Goal: Task Accomplishment & Management: Manage account settings

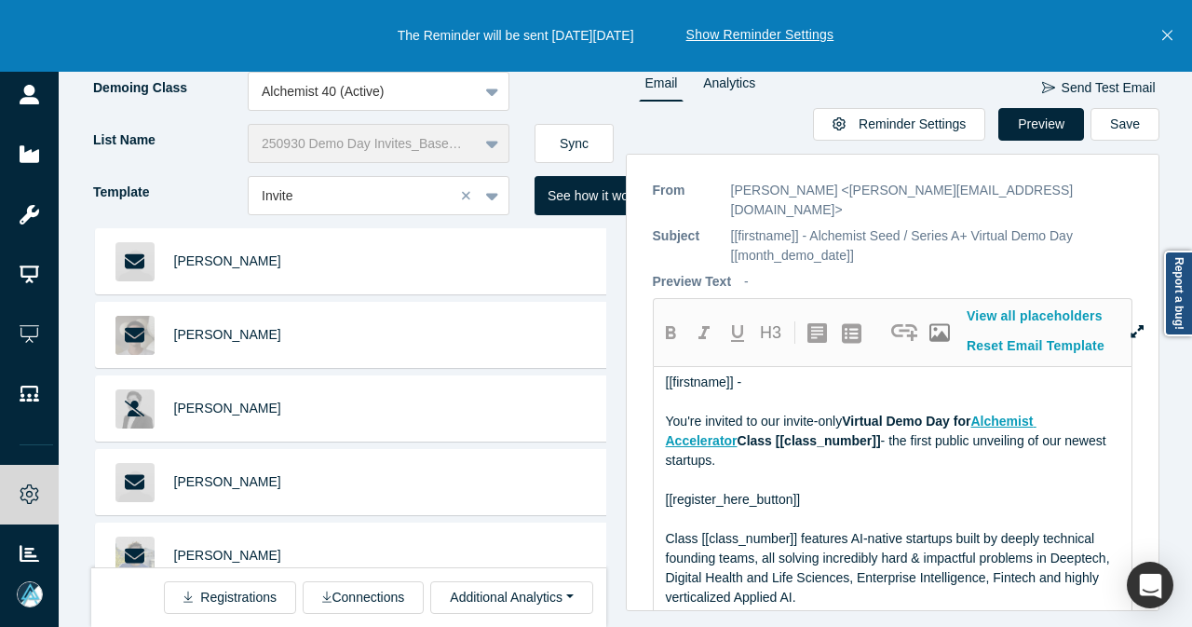
click at [1166, 36] on icon "Close" at bounding box center [1167, 36] width 10 height 10
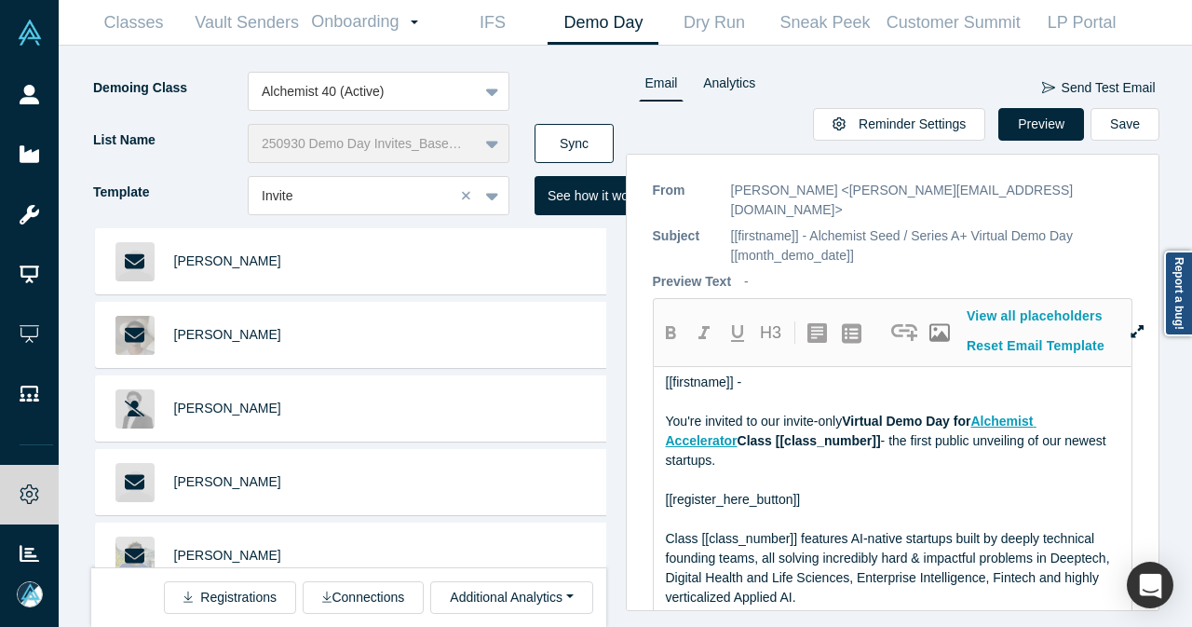
click at [600, 142] on button "Sync" at bounding box center [573, 143] width 79 height 39
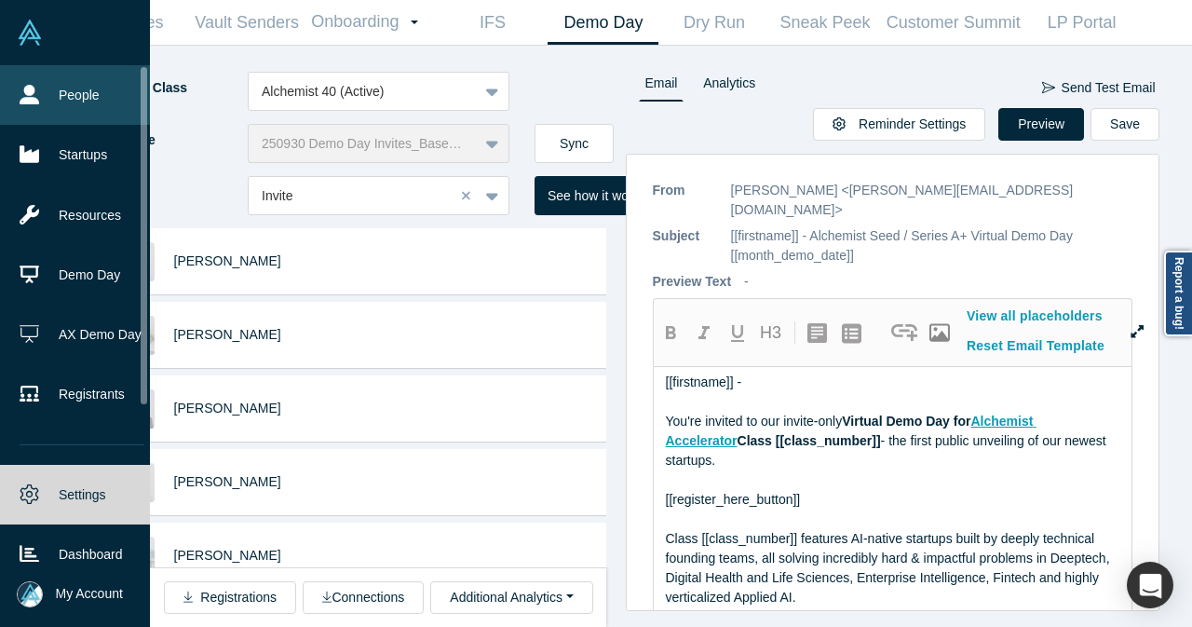
click at [7, 84] on link "People" at bounding box center [82, 95] width 164 height 60
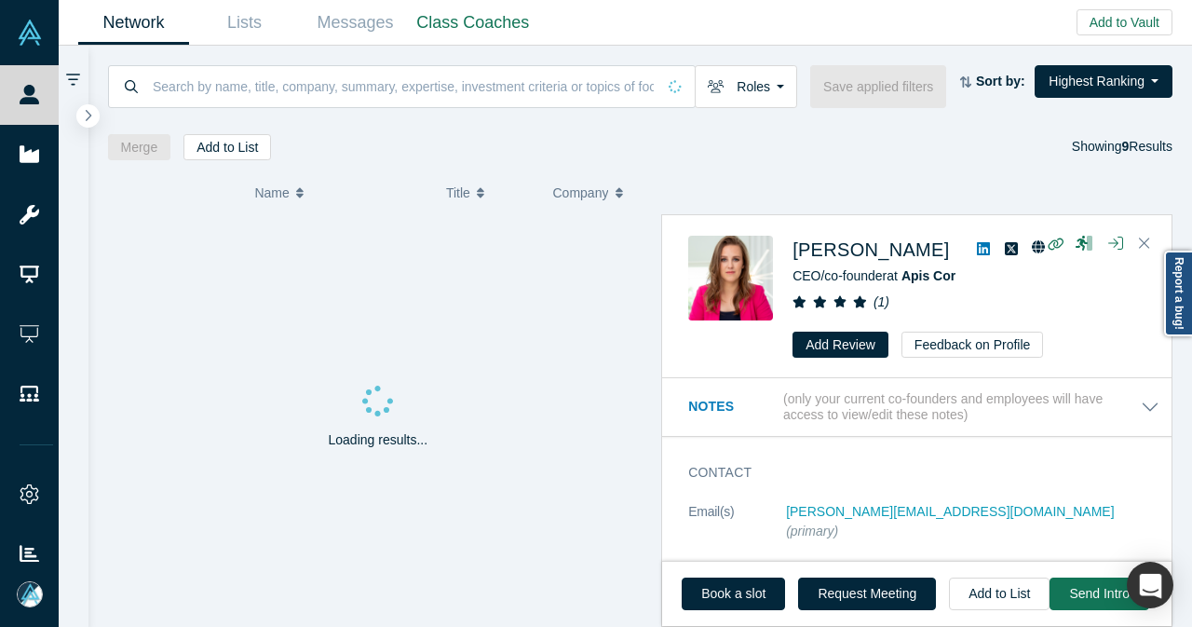
drag, startPoint x: 93, startPoint y: 118, endPoint x: 249, endPoint y: 169, distance: 163.4
click at [93, 118] on button "button" at bounding box center [87, 115] width 23 height 23
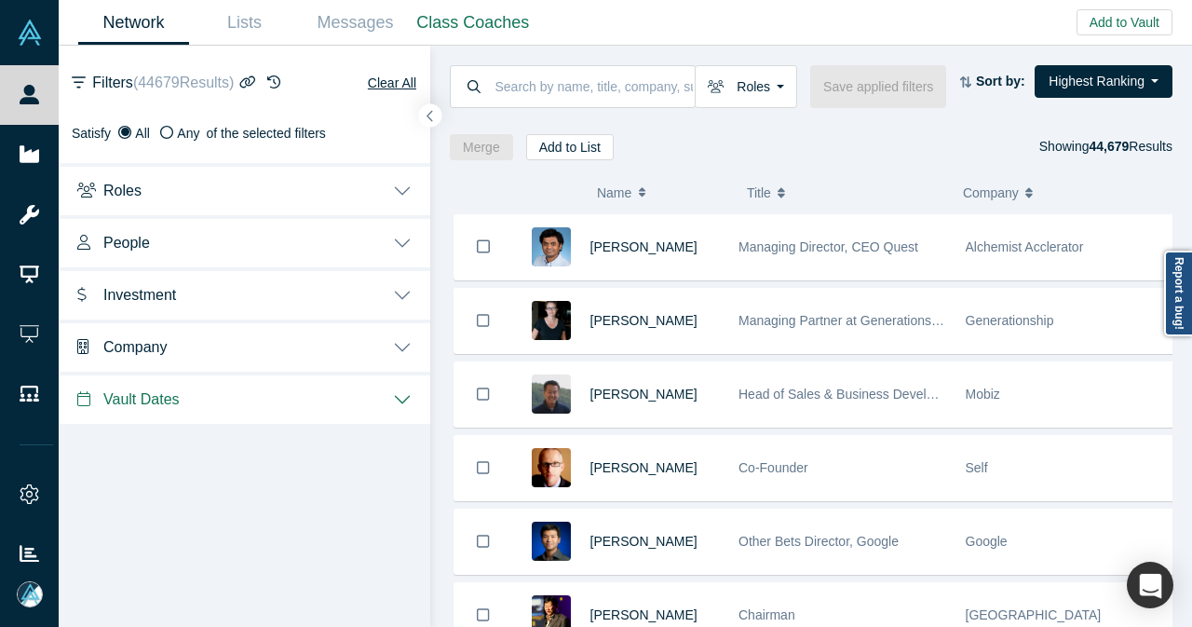
click at [415, 291] on button "Investment" at bounding box center [244, 293] width 371 height 52
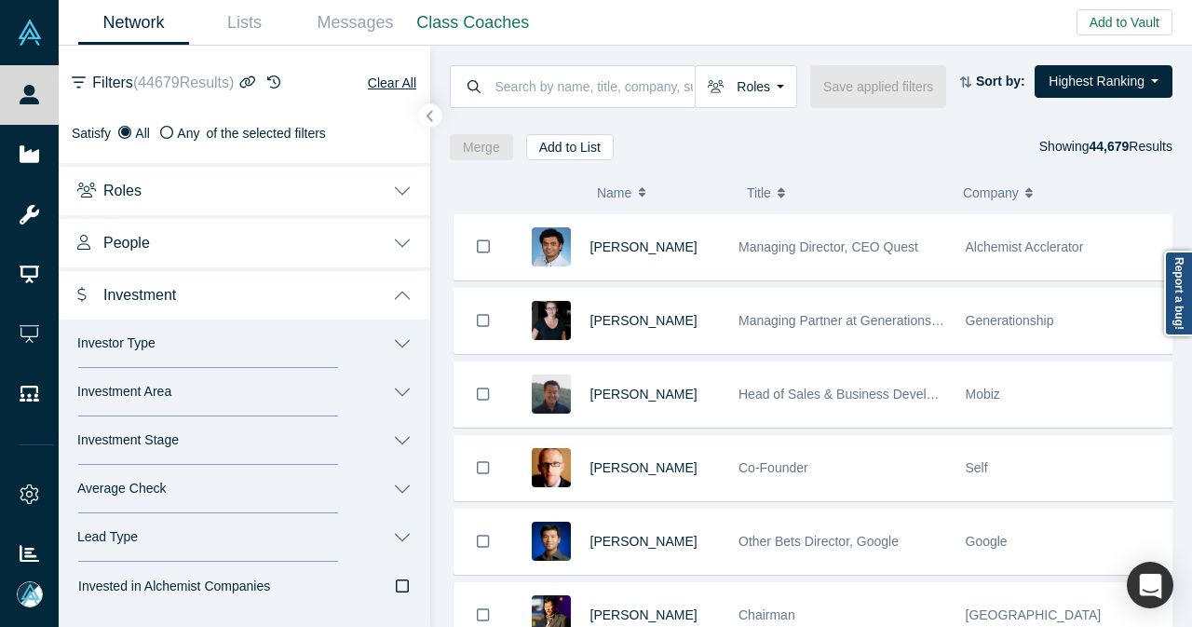
click at [378, 344] on button "Investor Type" at bounding box center [244, 343] width 371 height 48
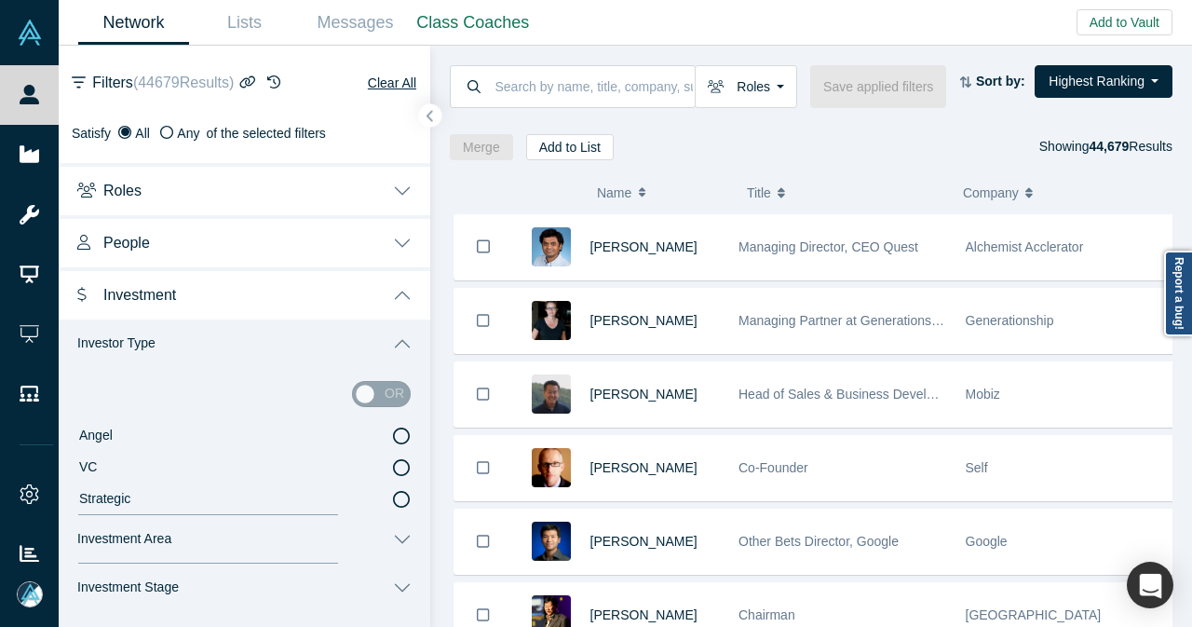
click at [393, 433] on icon at bounding box center [401, 435] width 17 height 17
click at [0, 0] on input "Angel" at bounding box center [0, 0] width 0 height 0
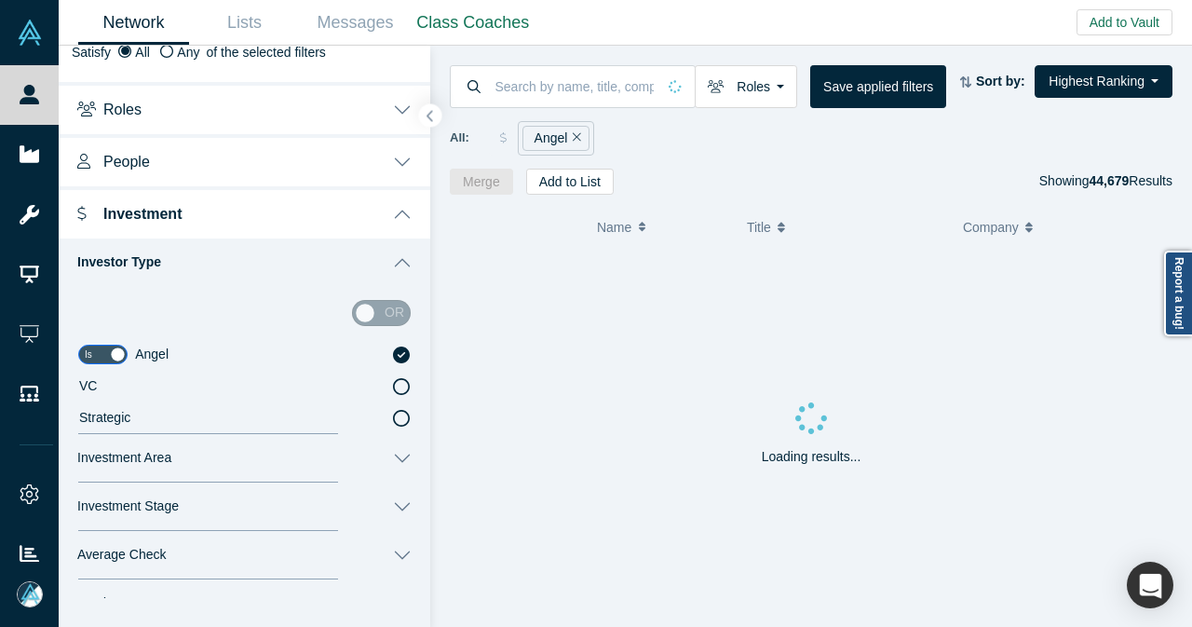
scroll to position [186, 0]
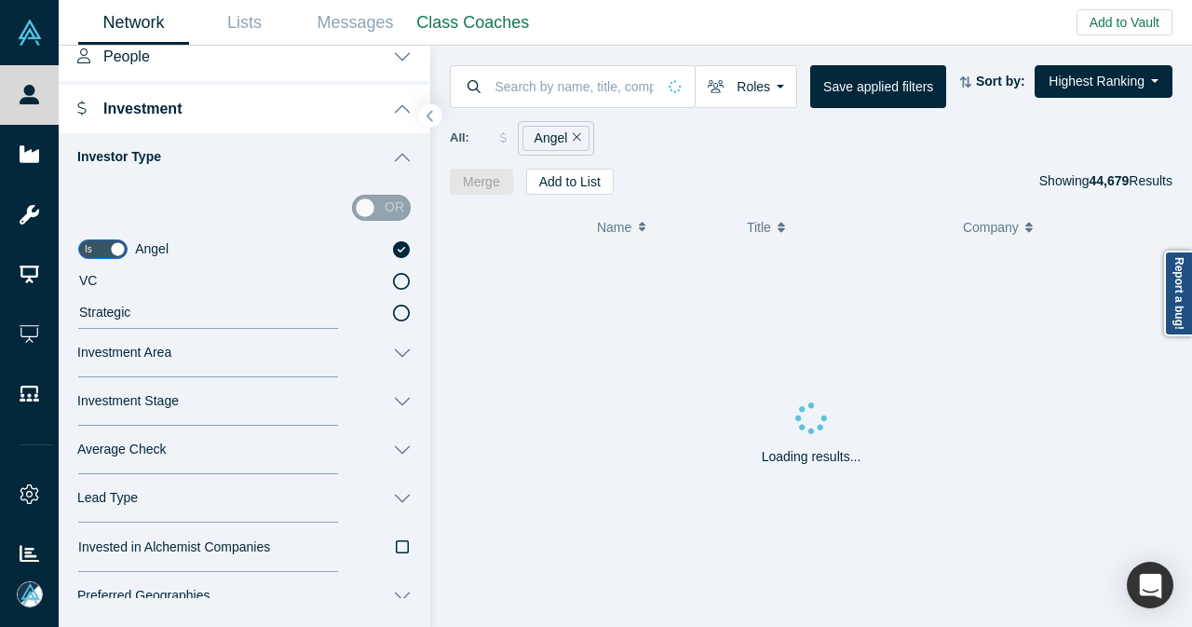
click at [387, 348] on button "Investment Area" at bounding box center [244, 353] width 371 height 48
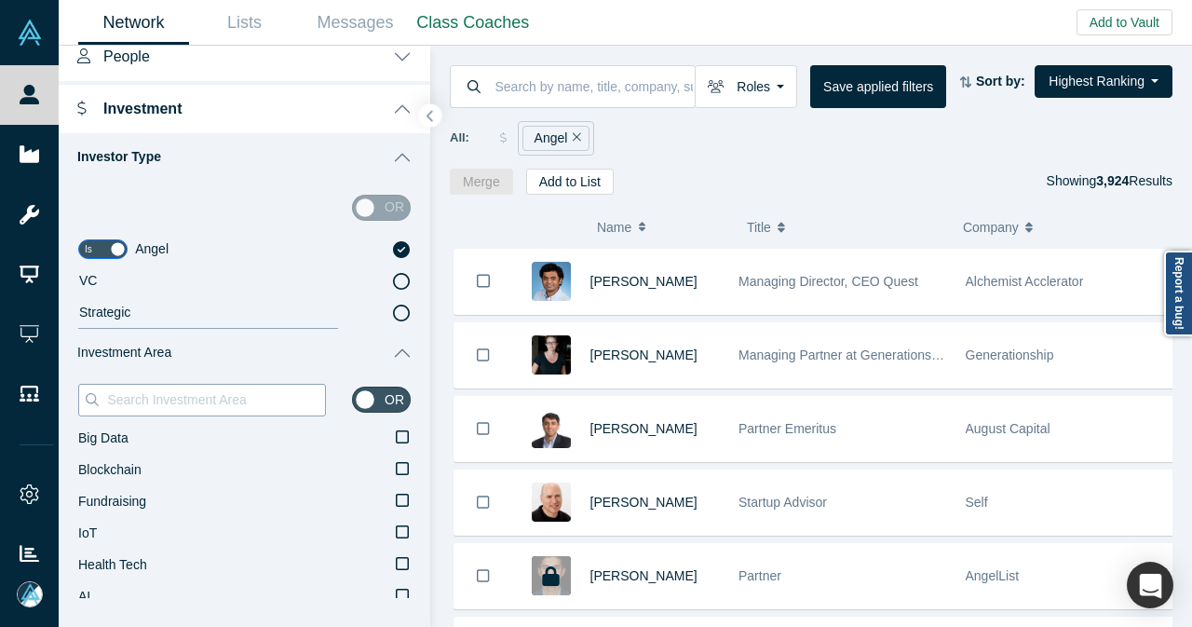
click at [228, 387] on input at bounding box center [215, 399] width 220 height 24
paste input "Tissue Engineering"
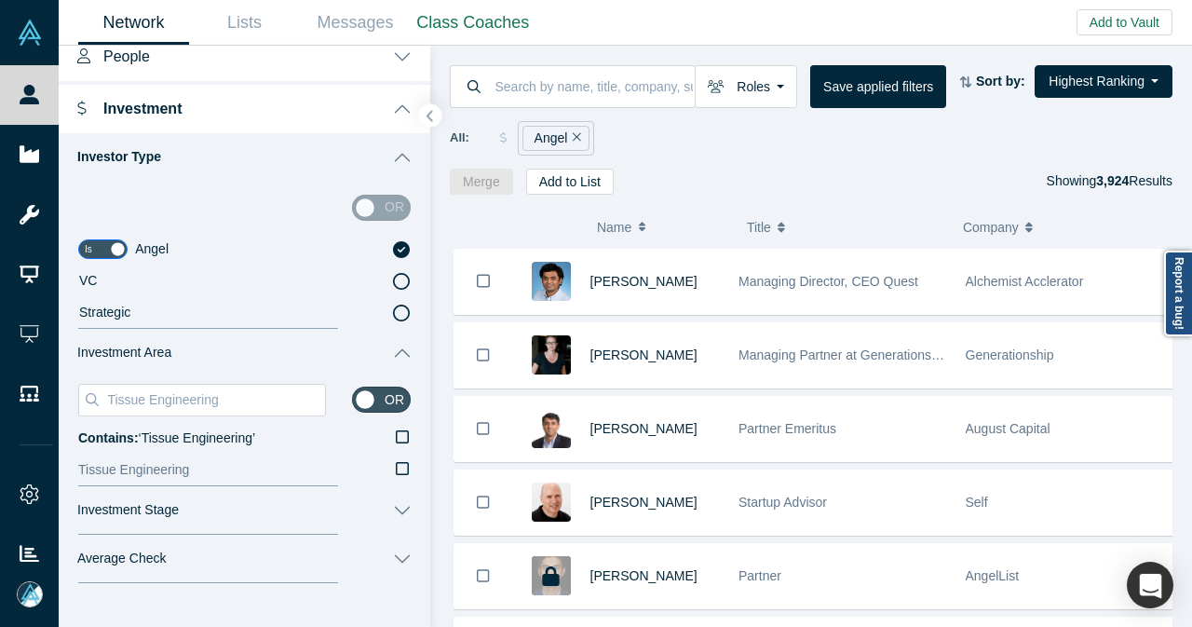
click at [396, 471] on icon at bounding box center [402, 468] width 13 height 15
click at [0, 0] on input "Tissue Engineering" at bounding box center [0, 0] width 0 height 0
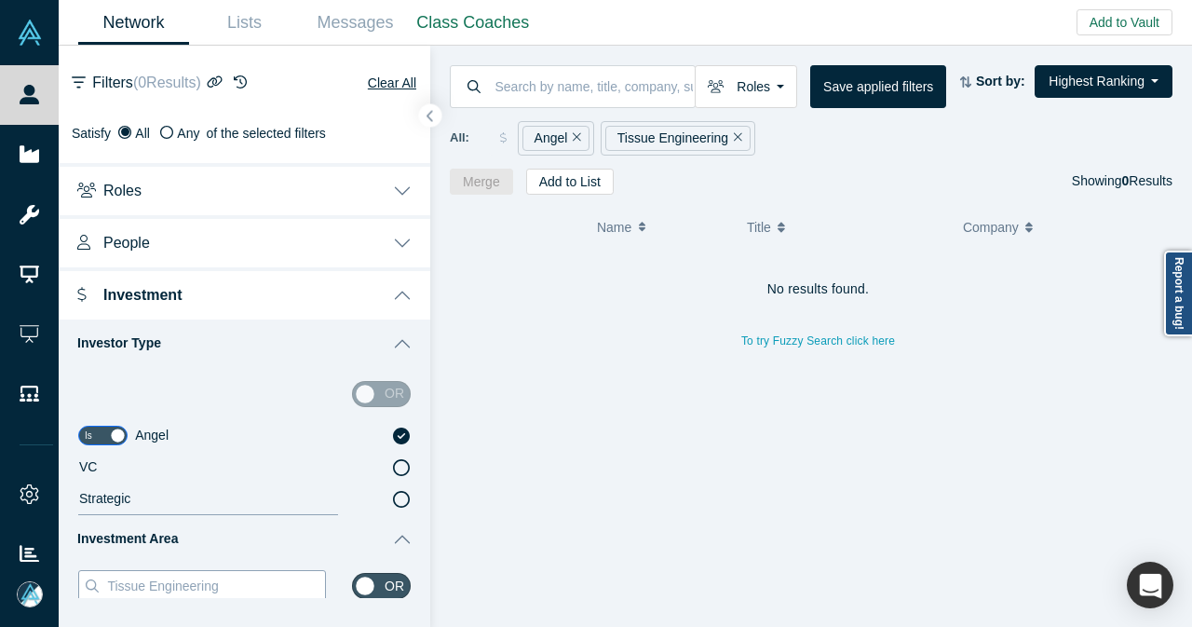
scroll to position [279, 0]
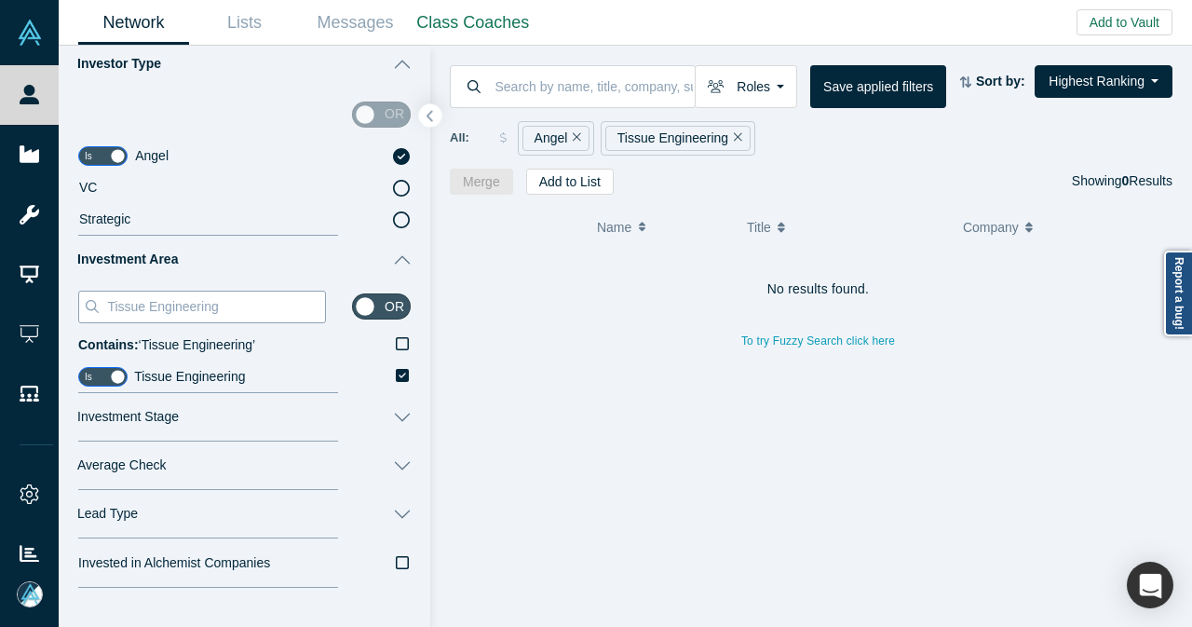
drag, startPoint x: 145, startPoint y: 308, endPoint x: 241, endPoint y: 304, distance: 96.0
click at [241, 304] on input "Tissue Engineering" at bounding box center [215, 306] width 220 height 24
drag, startPoint x: 190, startPoint y: 305, endPoint x: 104, endPoint y: 312, distance: 85.9
click at [105, 312] on input "Tissue" at bounding box center [215, 306] width 220 height 24
paste input "Regenerative Medicin"
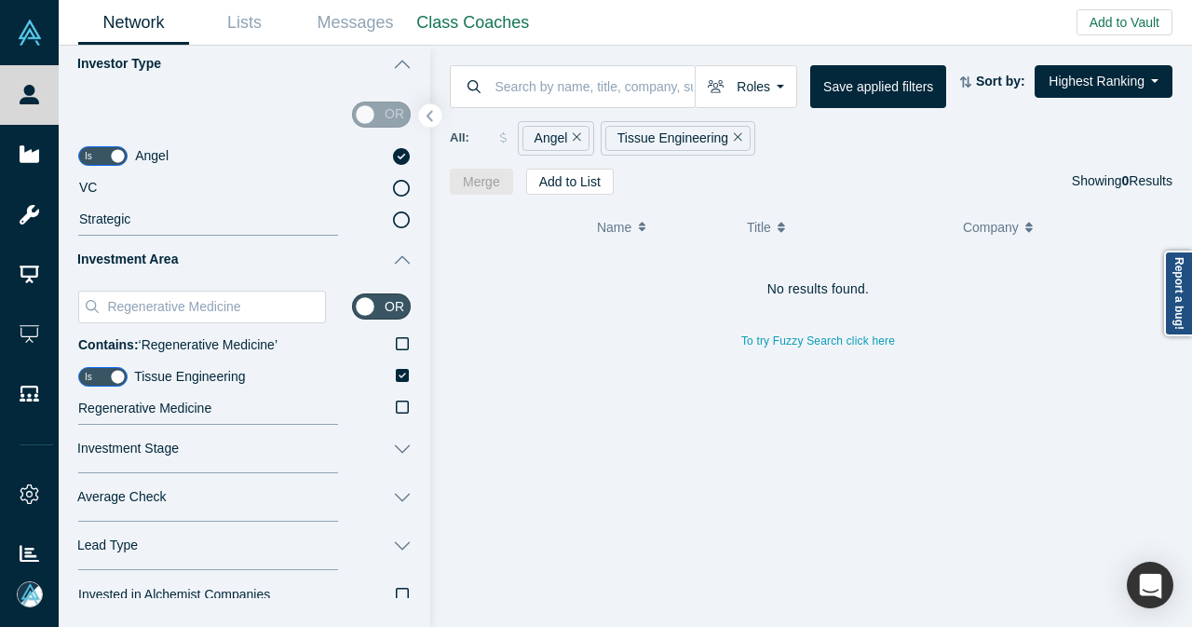
click at [734, 138] on icon "Remove Filter" at bounding box center [738, 136] width 8 height 13
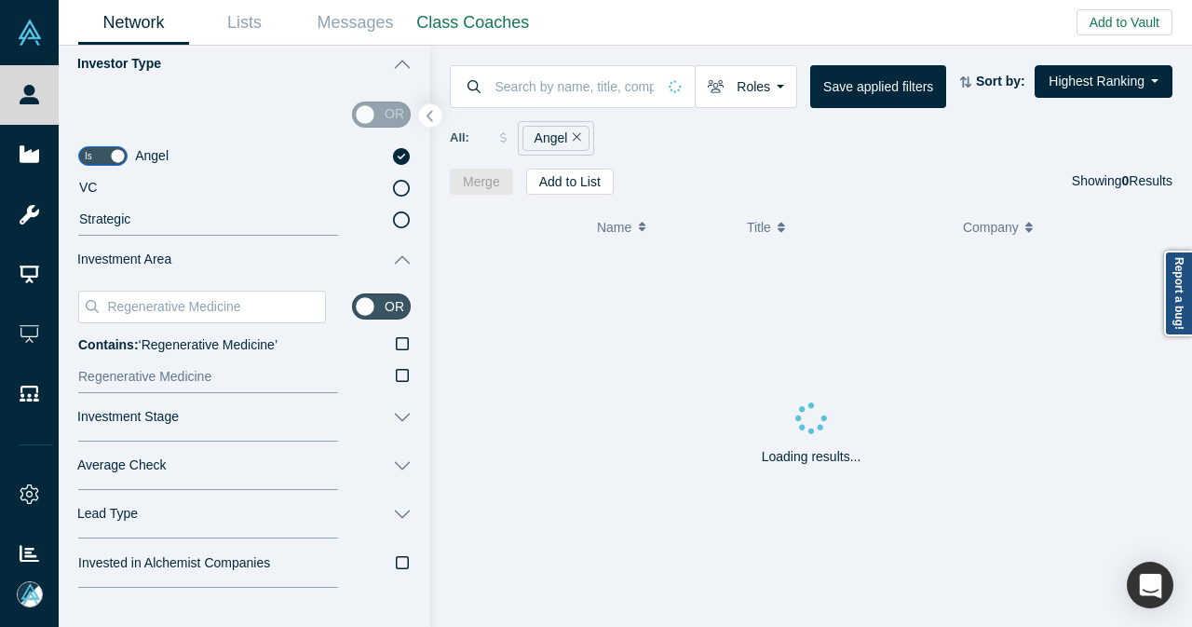
click at [396, 380] on icon at bounding box center [402, 375] width 13 height 13
click at [0, 0] on input "Regenerative Medicine" at bounding box center [0, 0] width 0 height 0
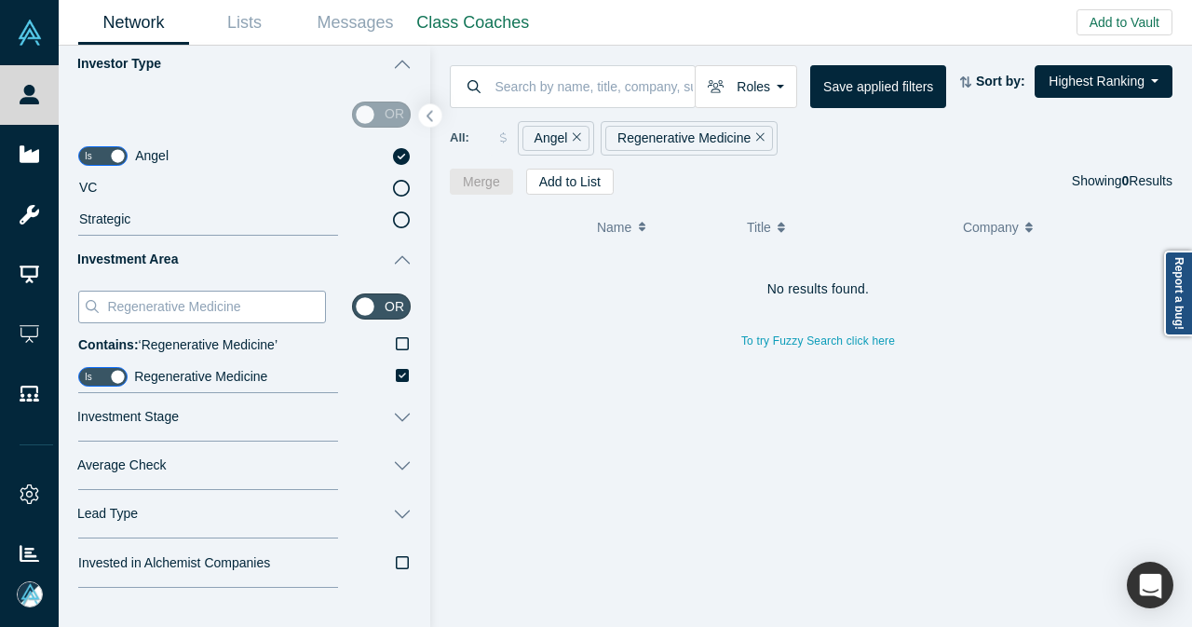
drag, startPoint x: 268, startPoint y: 311, endPoint x: 101, endPoint y: 316, distance: 167.7
click at [101, 316] on div "Regenerative Medicine" at bounding box center [202, 306] width 248 height 33
paste input "3D Bioprinting"
click at [125, 304] on input "3D Bioprinting" at bounding box center [215, 306] width 220 height 24
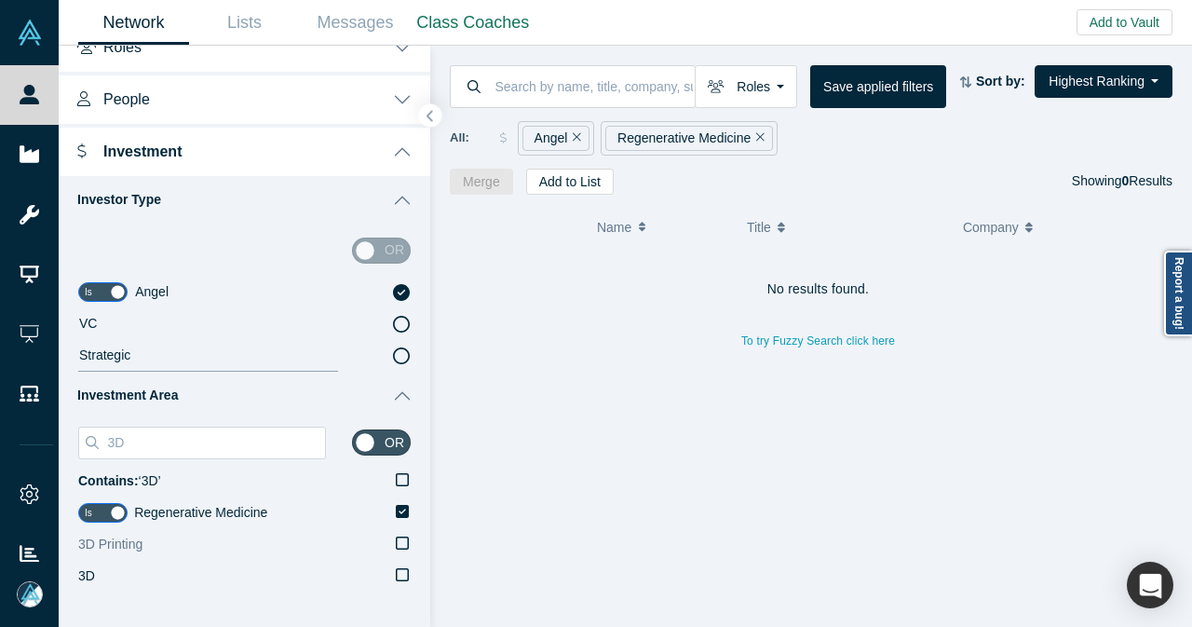
scroll to position [186, 0]
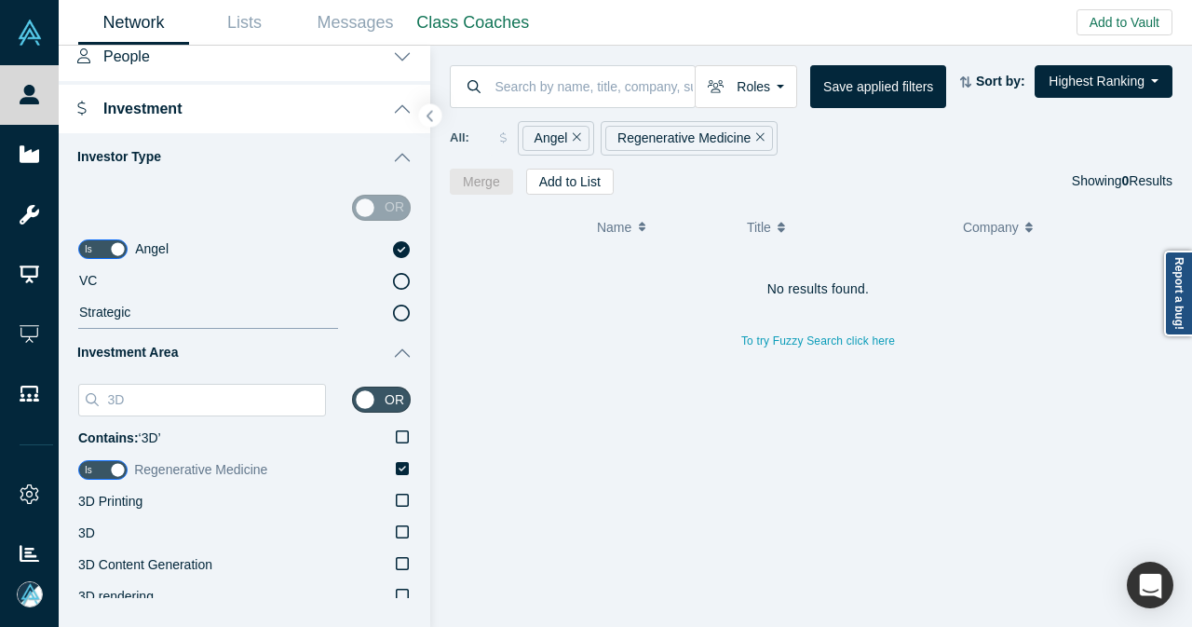
click at [396, 466] on icon at bounding box center [402, 468] width 13 height 13
click at [0, 0] on input "Regenerative Medicine" at bounding box center [0, 0] width 0 height 0
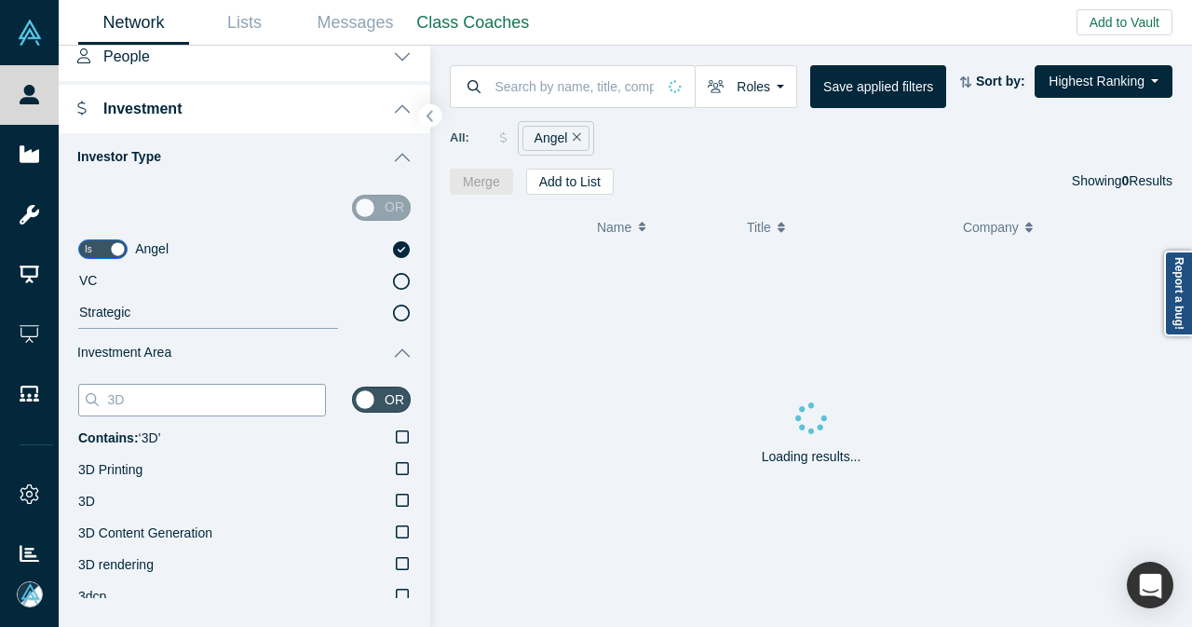
click at [270, 402] on input "3D" at bounding box center [215, 399] width 220 height 24
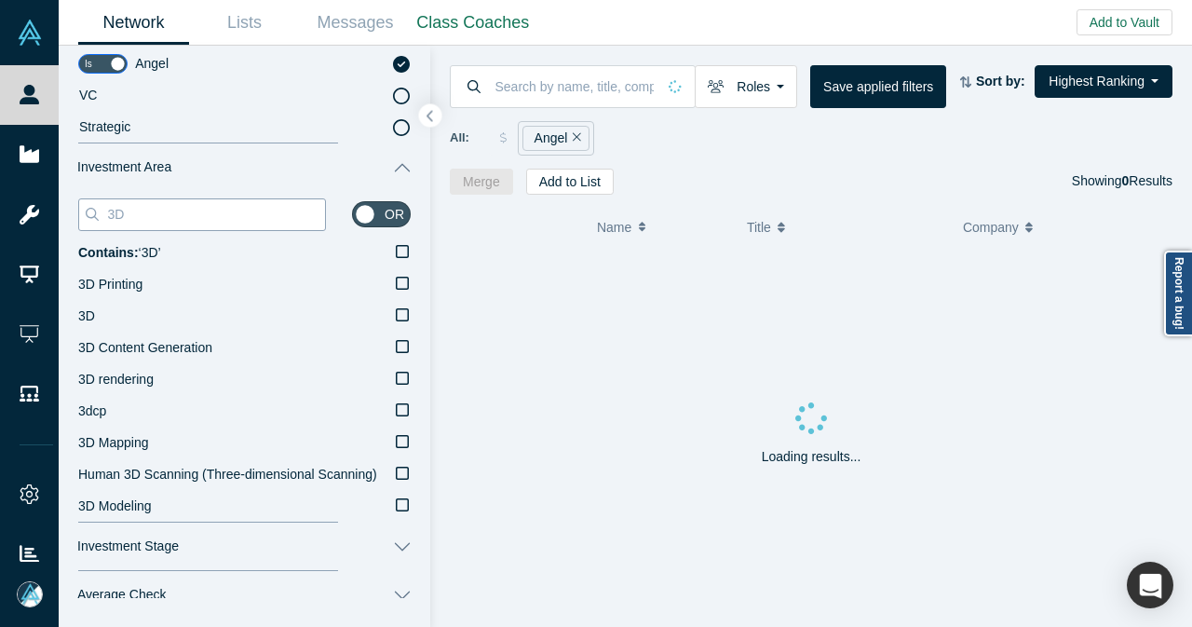
scroll to position [372, 0]
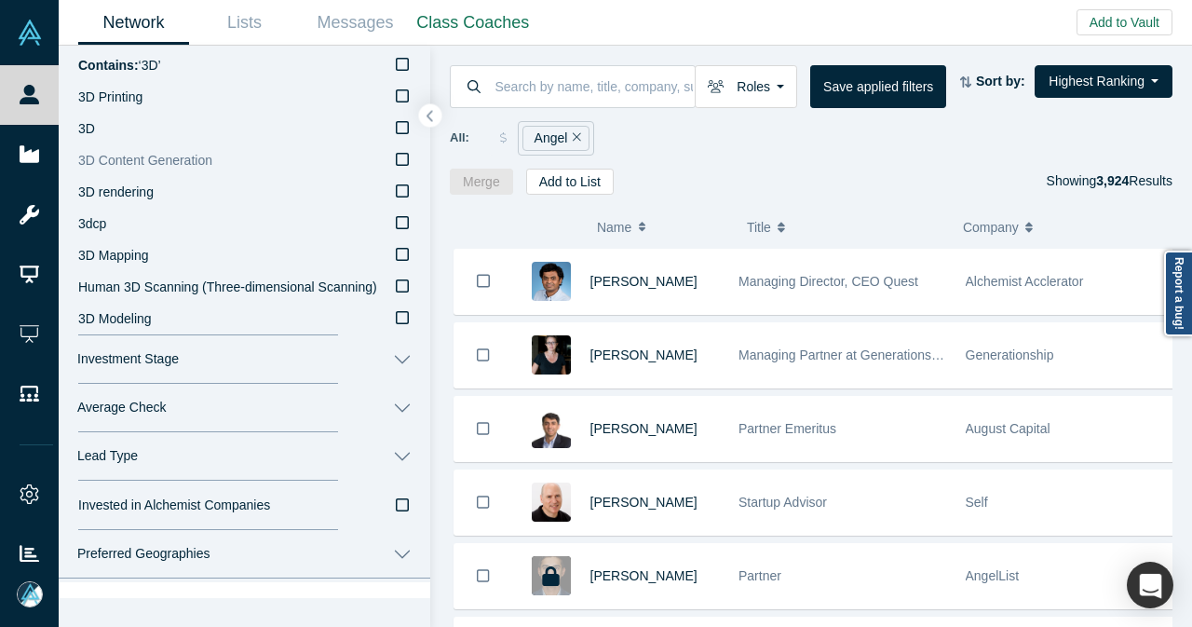
scroll to position [372, 0]
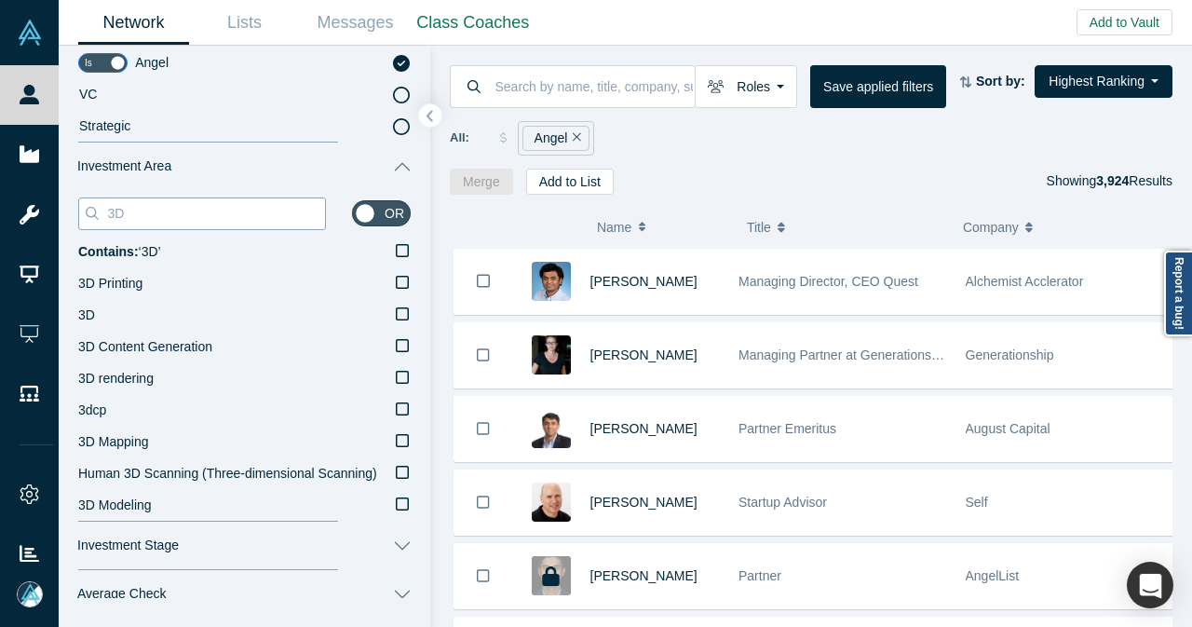
drag, startPoint x: 163, startPoint y: 217, endPoint x: 101, endPoint y: 220, distance: 62.4
click at [101, 220] on div "3D" at bounding box center [202, 213] width 248 height 33
paste input "TechBio"
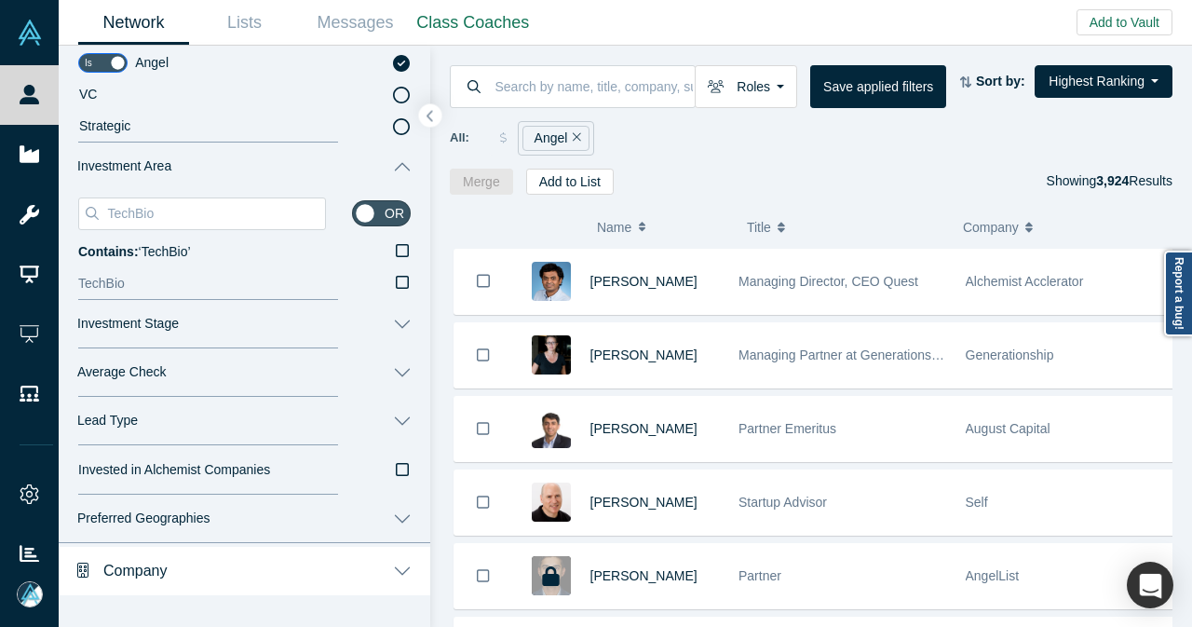
click at [396, 288] on icon at bounding box center [402, 282] width 13 height 13
click at [0, 0] on input "TechBio" at bounding box center [0, 0] width 0 height 0
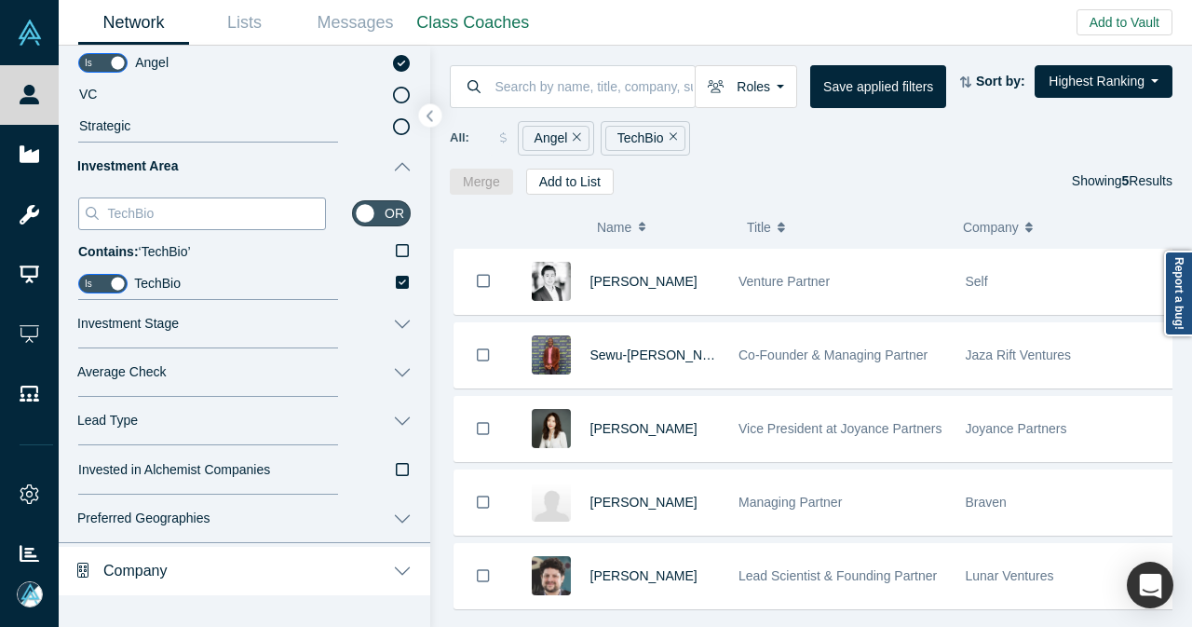
click at [131, 211] on input "TechBio" at bounding box center [215, 213] width 220 height 24
drag, startPoint x: 169, startPoint y: 214, endPoint x: 195, endPoint y: 213, distance: 25.2
click at [184, 214] on input "TechBio" at bounding box center [215, 213] width 220 height 24
drag, startPoint x: 130, startPoint y: 215, endPoint x: 164, endPoint y: 239, distance: 41.3
click at [131, 215] on input "TechBio" at bounding box center [215, 213] width 220 height 24
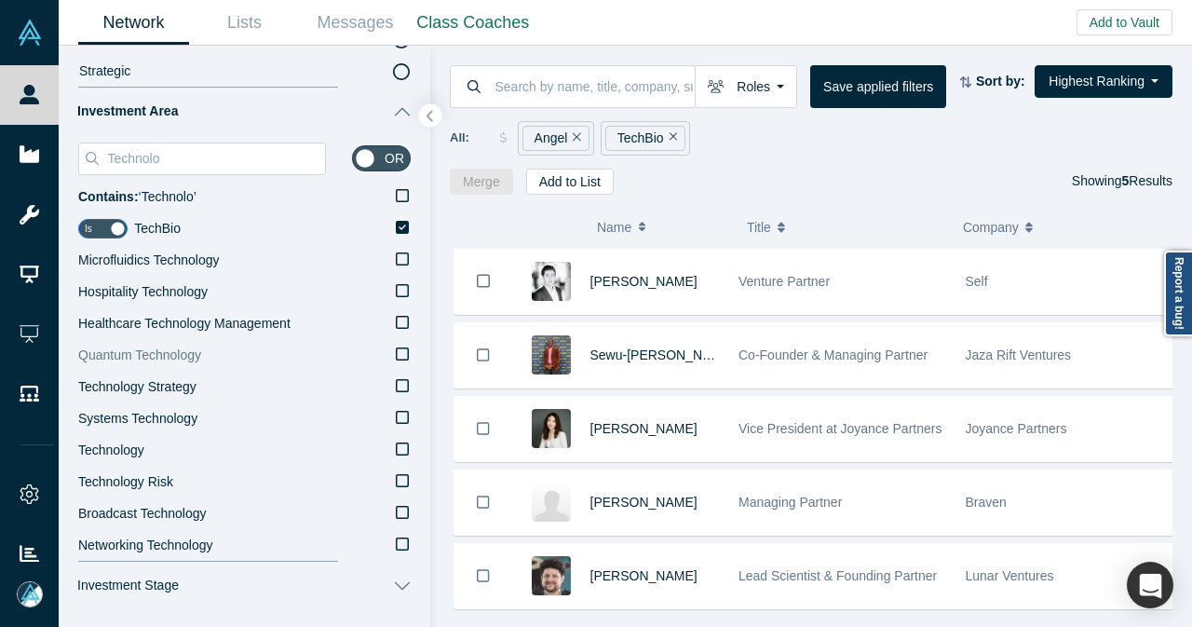
scroll to position [466, 0]
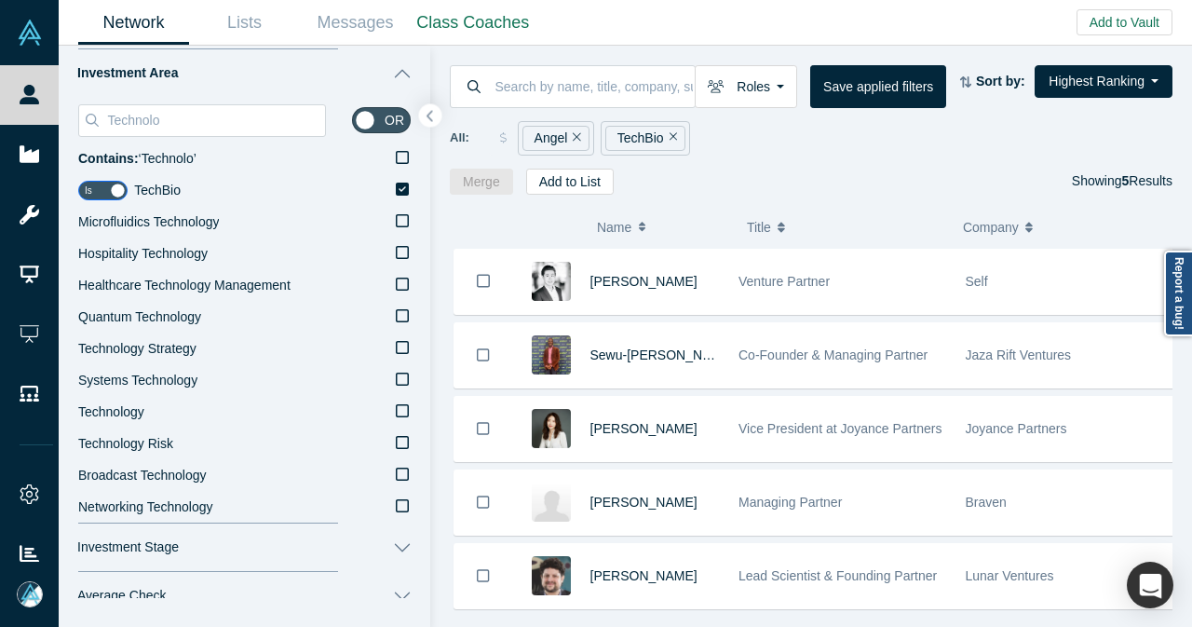
type input "Technolo"
click at [439, 115] on button "button" at bounding box center [430, 115] width 25 height 25
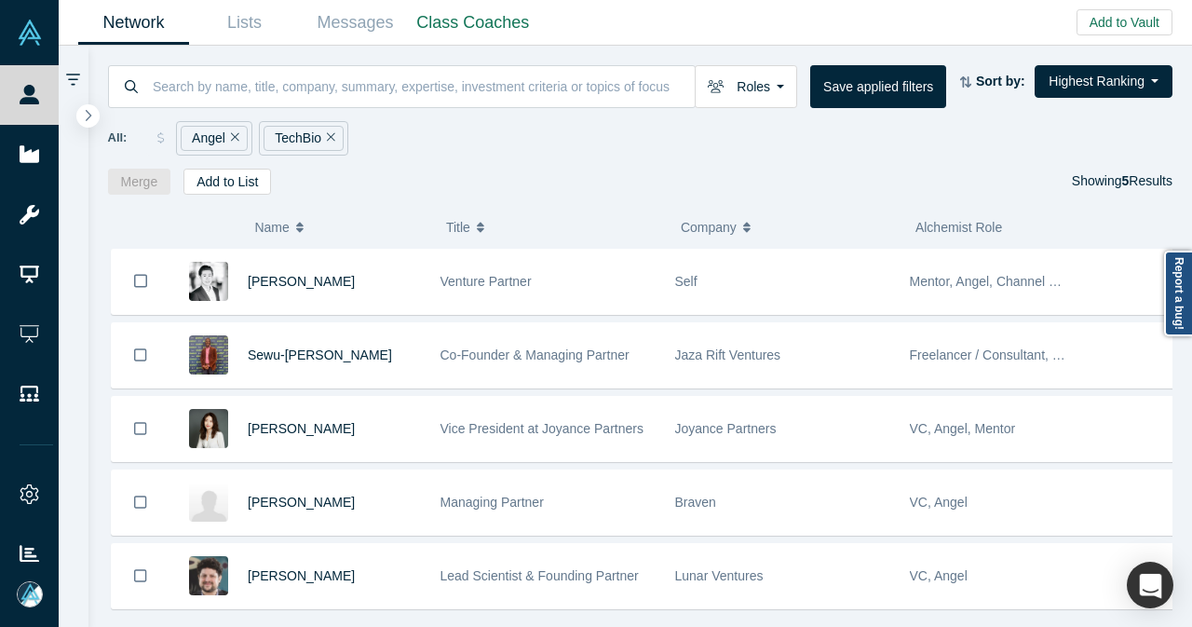
scroll to position [0, 0]
click at [568, 19] on div "Network Lists Messages Class Coaches Add to Vault Invite/Remind Contacts Invite…" at bounding box center [625, 23] width 1133 height 46
click at [327, 135] on icon "Remove Filter" at bounding box center [331, 136] width 8 height 13
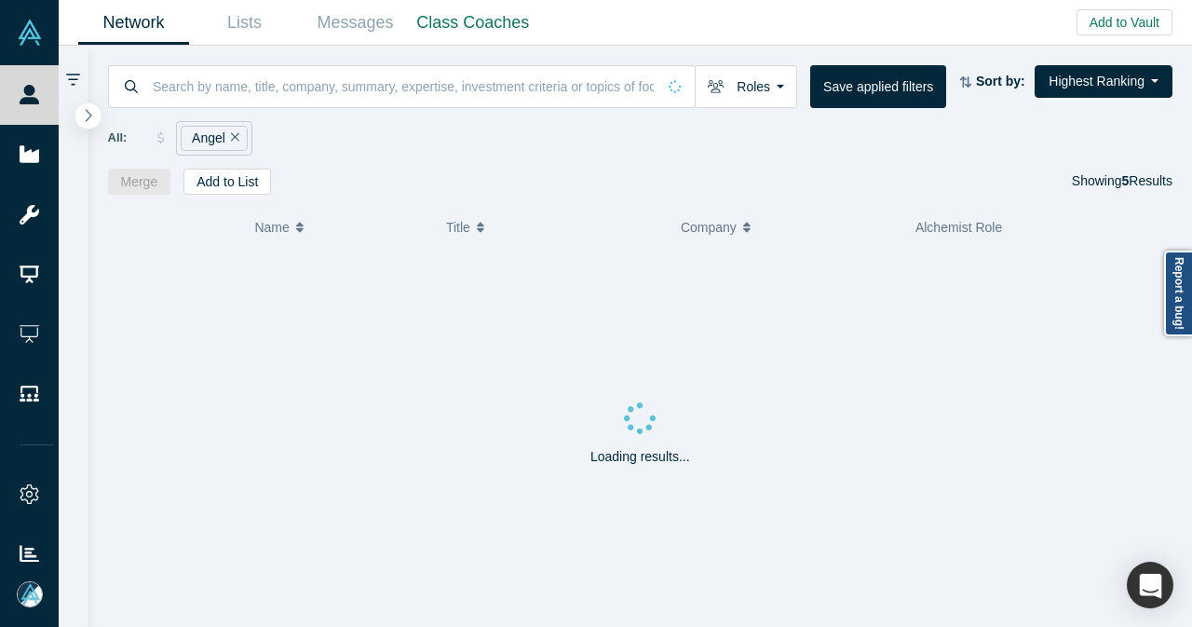
click at [91, 115] on icon "button" at bounding box center [89, 115] width 7 height 12
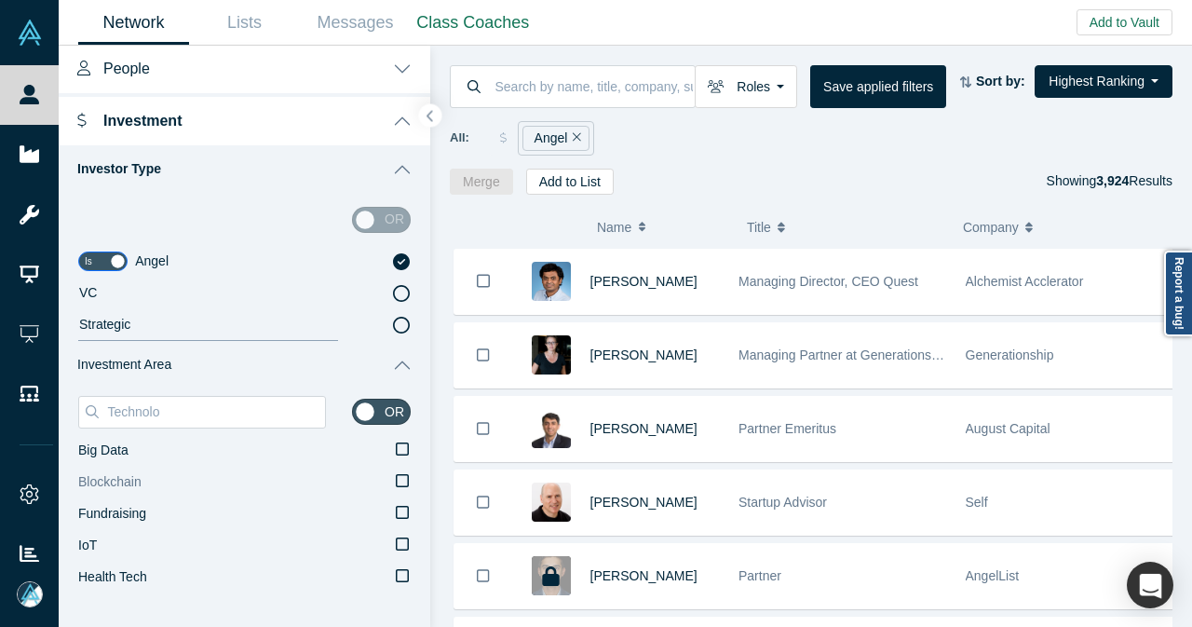
scroll to position [186, 0]
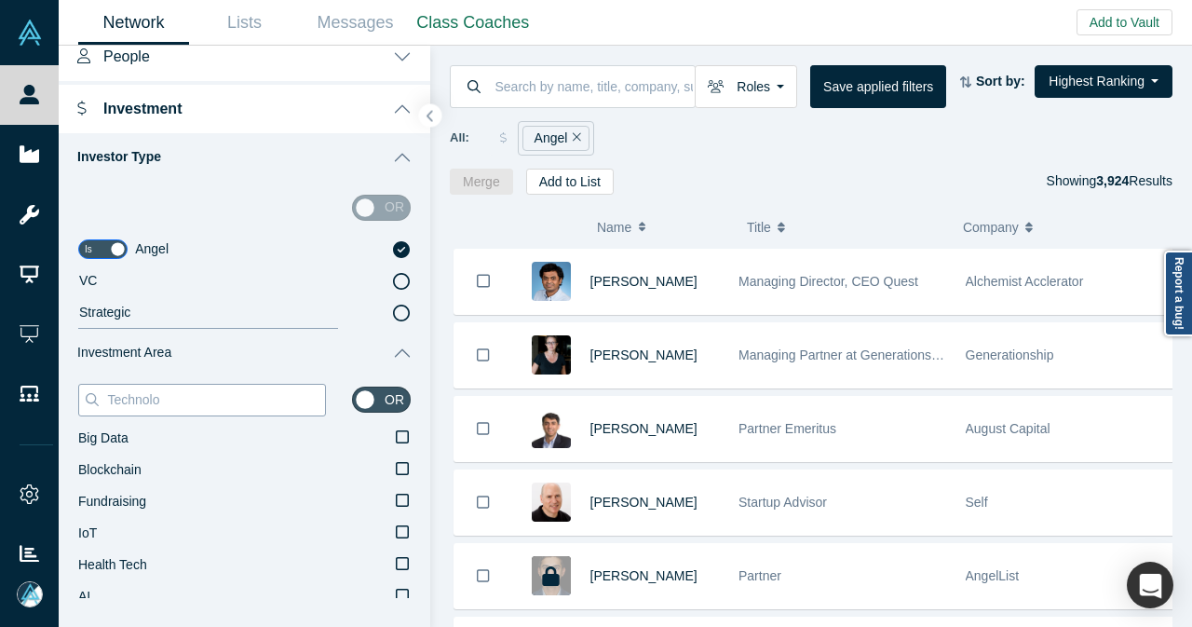
drag, startPoint x: 214, startPoint y: 399, endPoint x: 90, endPoint y: 407, distance: 124.1
click at [90, 407] on div "Technolo" at bounding box center [202, 400] width 248 height 33
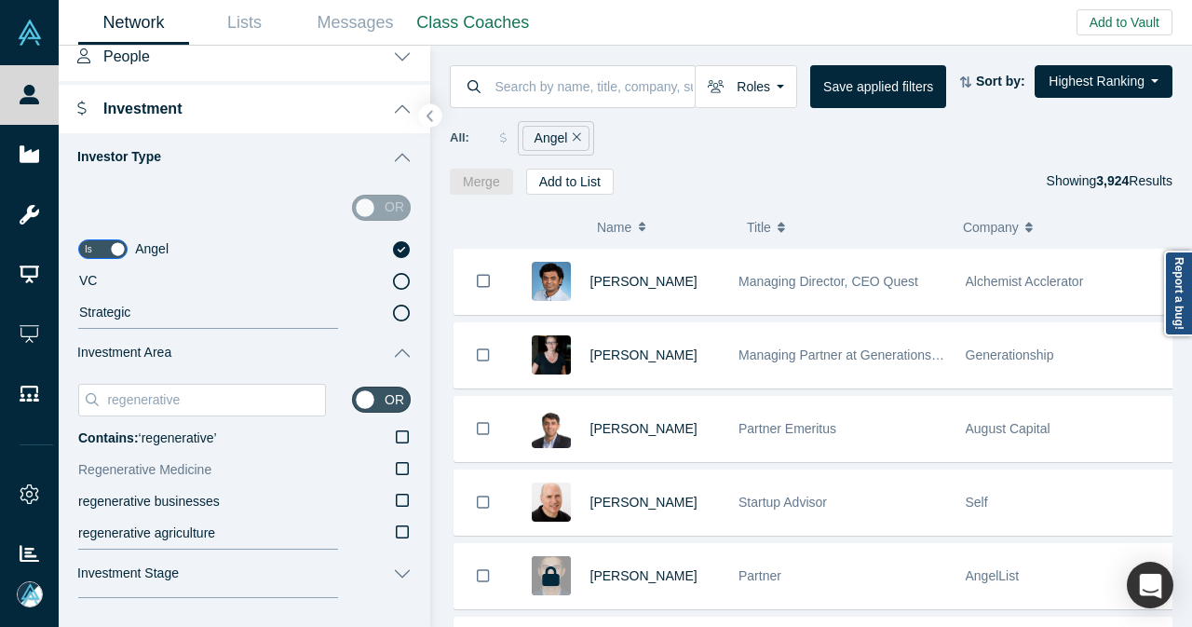
type input "regenerative"
click at [395, 468] on label "Regenerative Medicine" at bounding box center [244, 470] width 332 height 32
click at [0, 0] on input "Regenerative Medicine" at bounding box center [0, 0] width 0 height 0
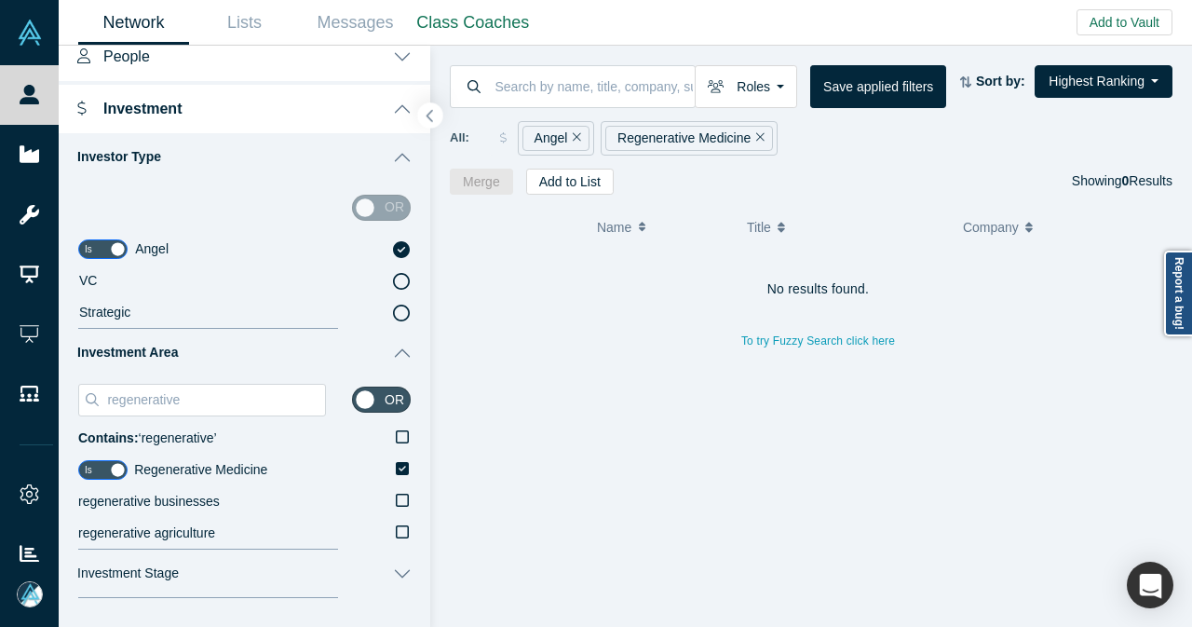
click at [430, 115] on icon "button" at bounding box center [429, 116] width 9 height 14
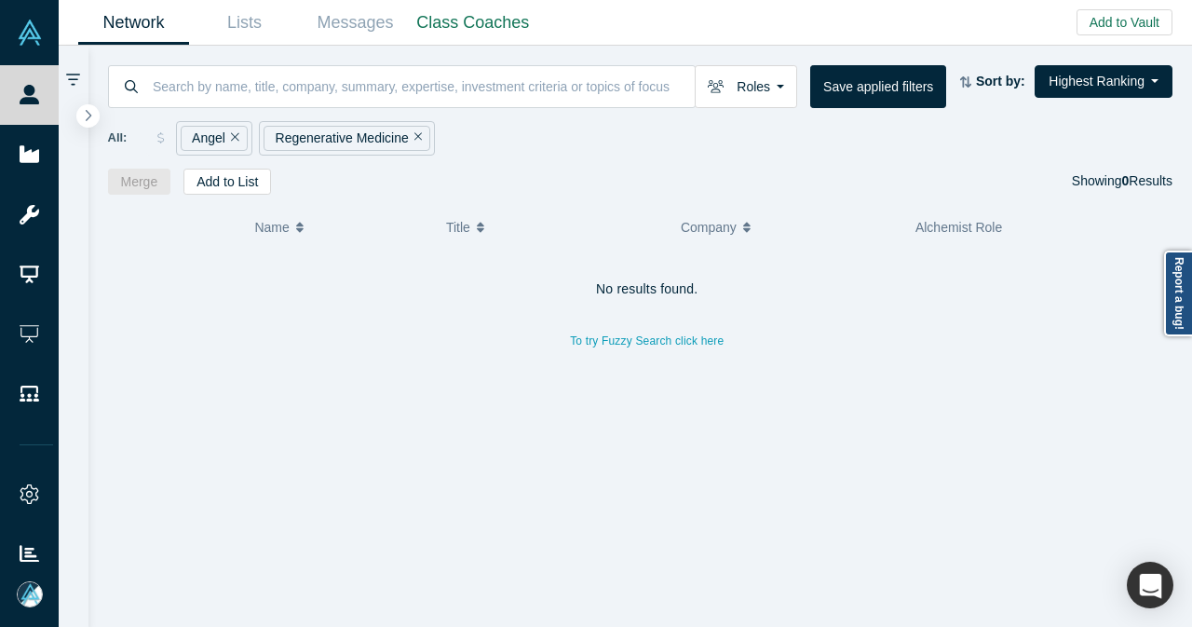
click at [417, 140] on div "Regenerative Medicine" at bounding box center [347, 138] width 168 height 25
click at [414, 141] on icon "Remove Filter" at bounding box center [418, 136] width 8 height 13
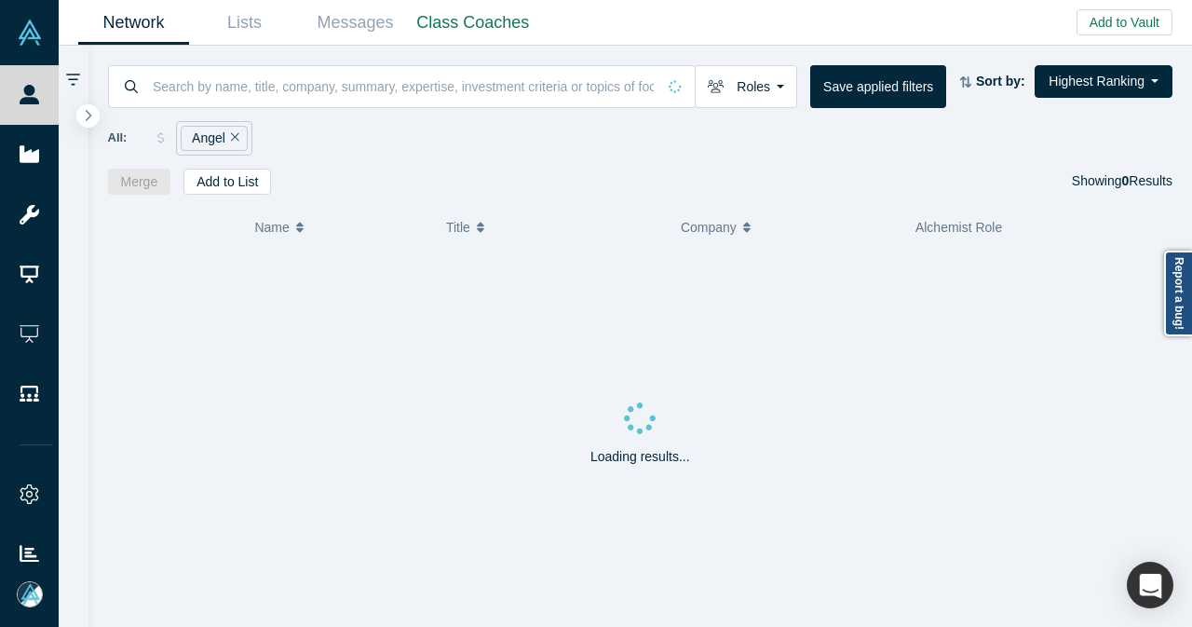
click at [236, 137] on icon "Remove Filter" at bounding box center [235, 136] width 8 height 13
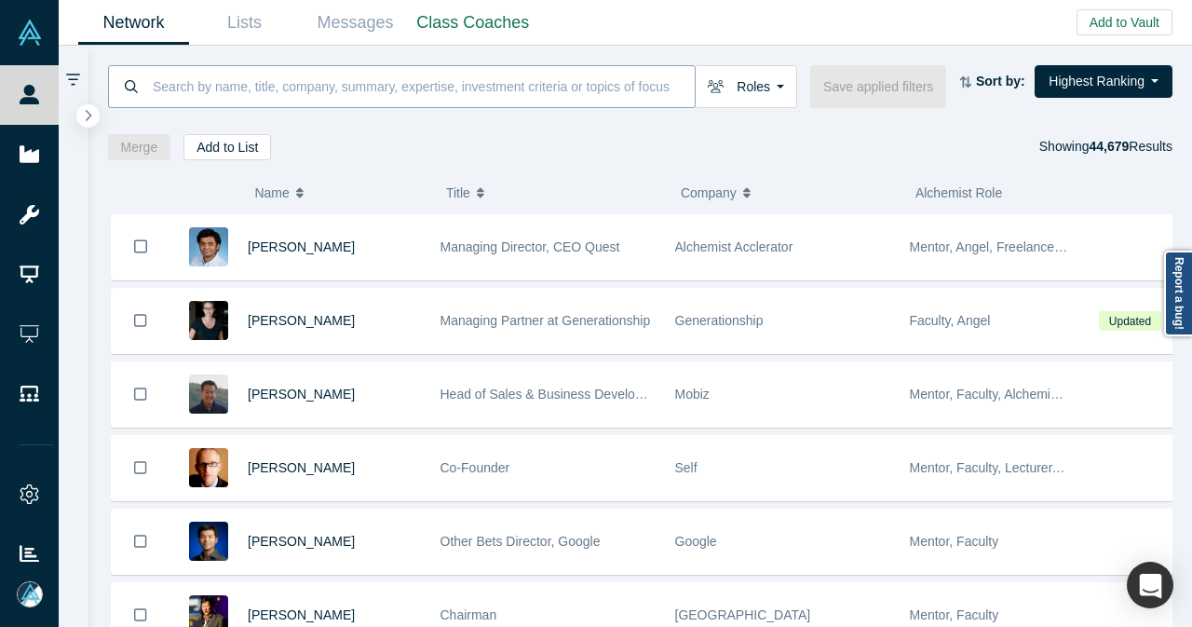
click at [267, 81] on input at bounding box center [423, 86] width 544 height 44
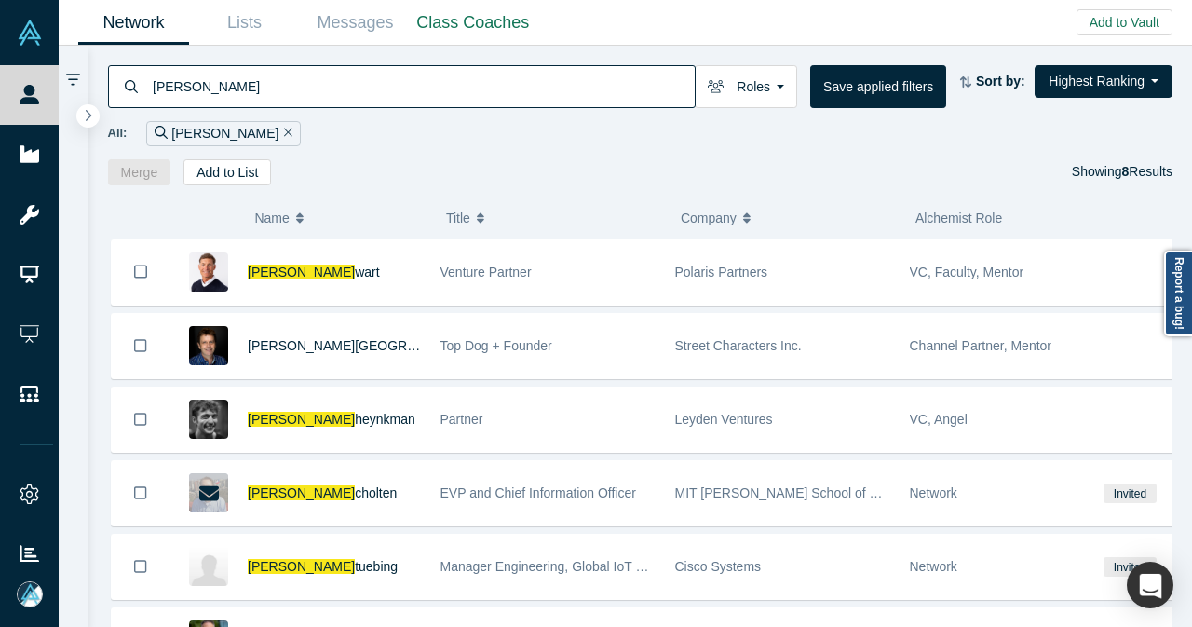
type input "gary s"
click at [284, 130] on icon "Remove Filter" at bounding box center [288, 132] width 8 height 13
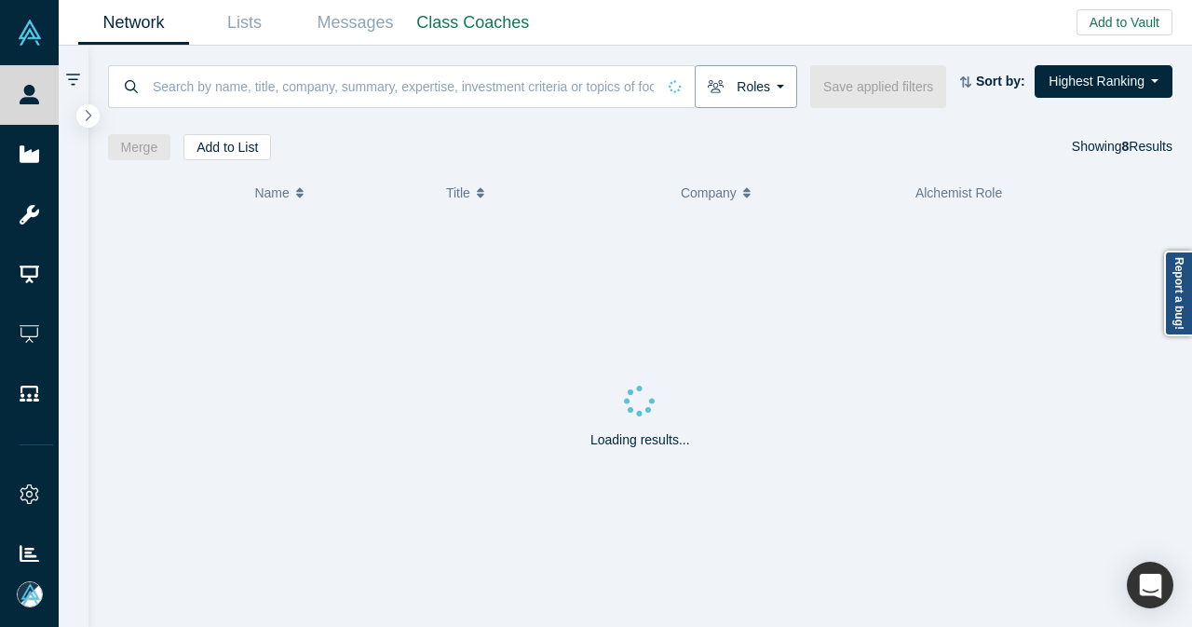
click at [771, 90] on button "Roles" at bounding box center [746, 86] width 102 height 43
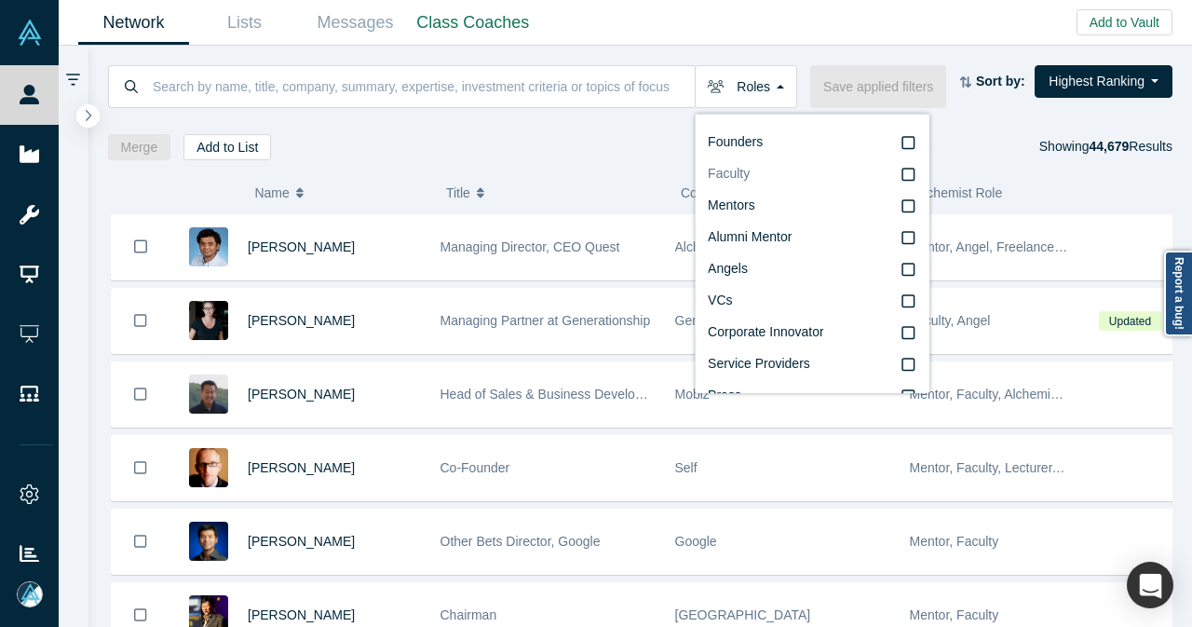
click at [750, 166] on span "Faculty" at bounding box center [729, 173] width 42 height 15
click at [0, 0] on input "Faculty" at bounding box center [0, 0] width 0 height 0
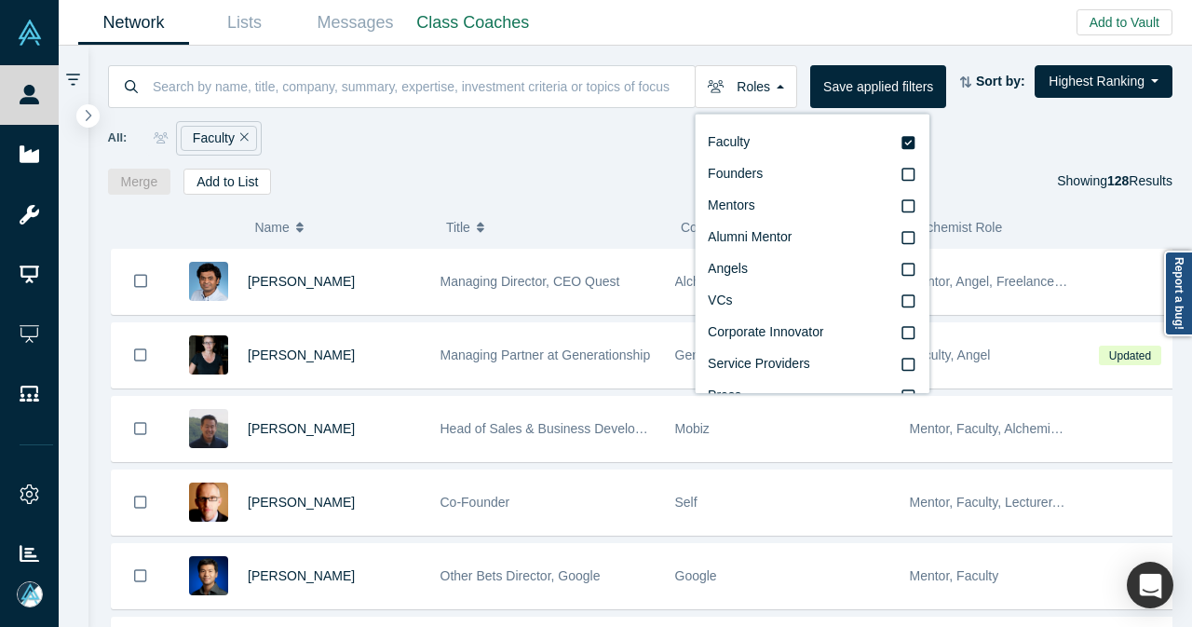
click at [489, 161] on div "Roles Faculty Founders Mentors Alumni Mentor Angels VCs Corporate Innovator Ser…" at bounding box center [640, 120] width 1104 height 149
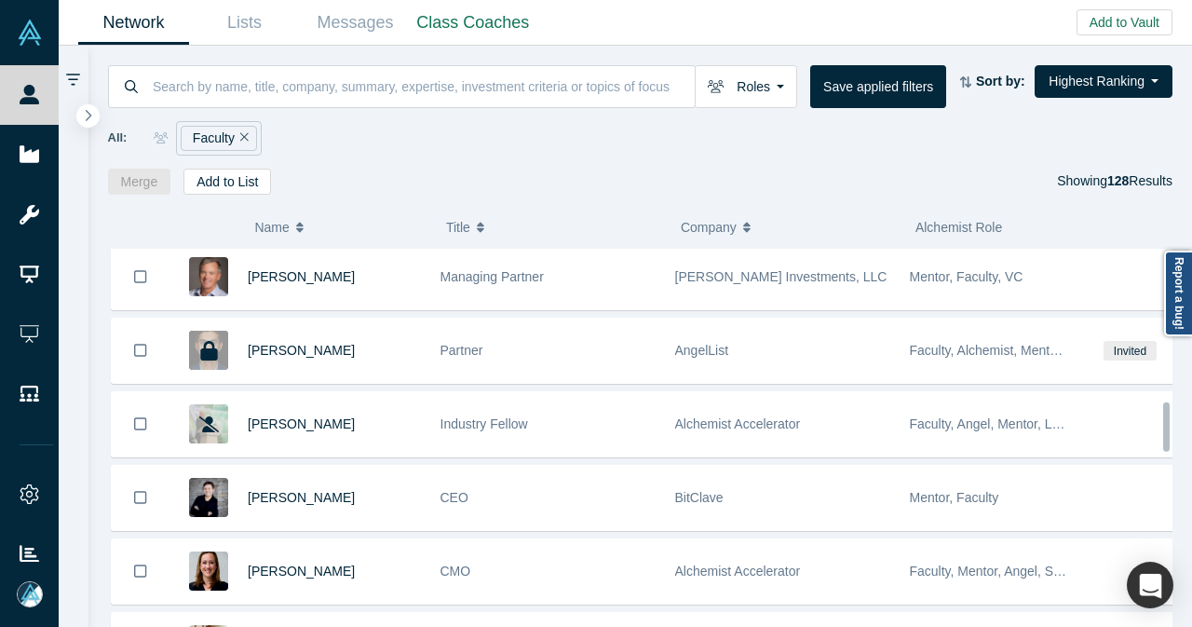
scroll to position [1201, 0]
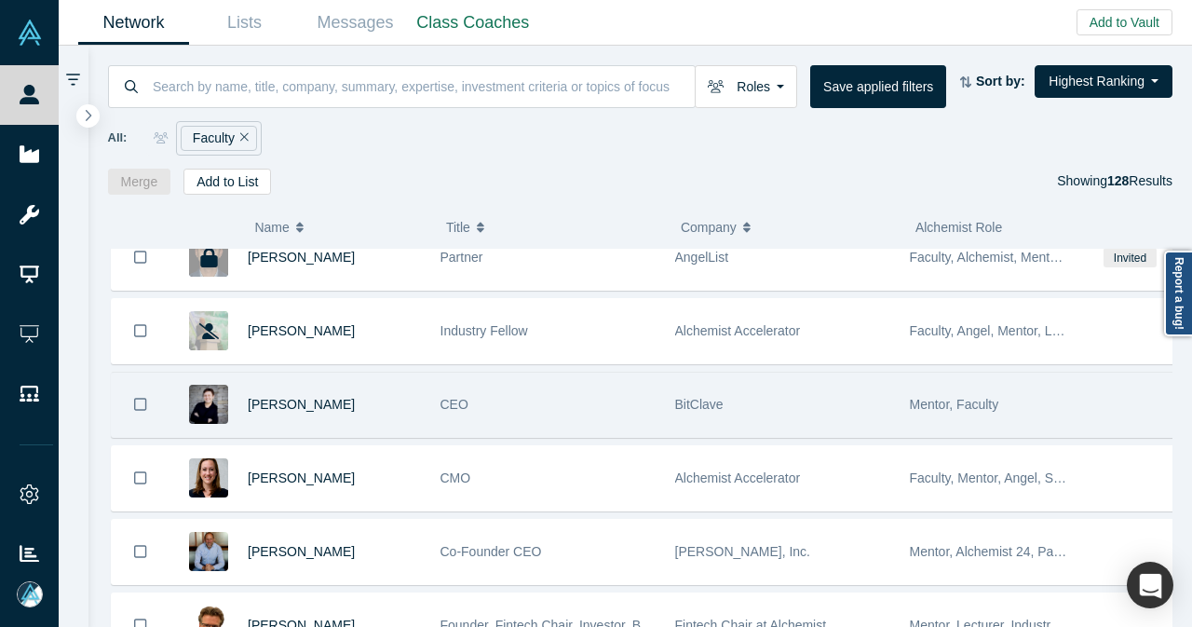
click at [377, 372] on div "Alex Bessonov" at bounding box center [334, 404] width 173 height 64
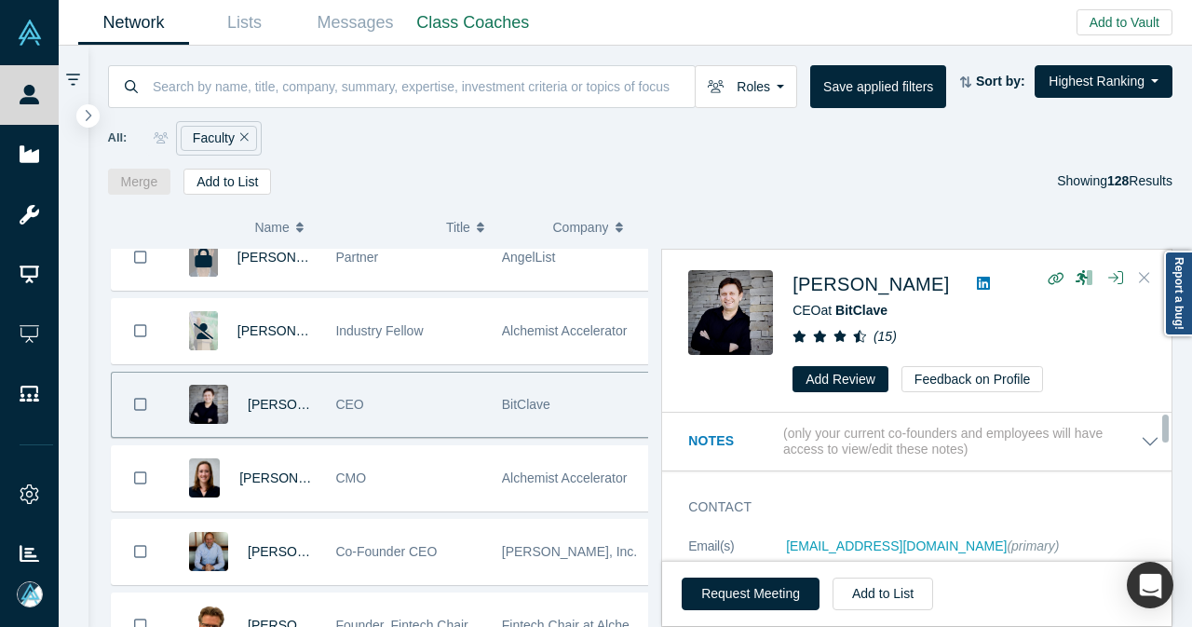
click at [1149, 276] on icon "Close" at bounding box center [1144, 277] width 11 height 17
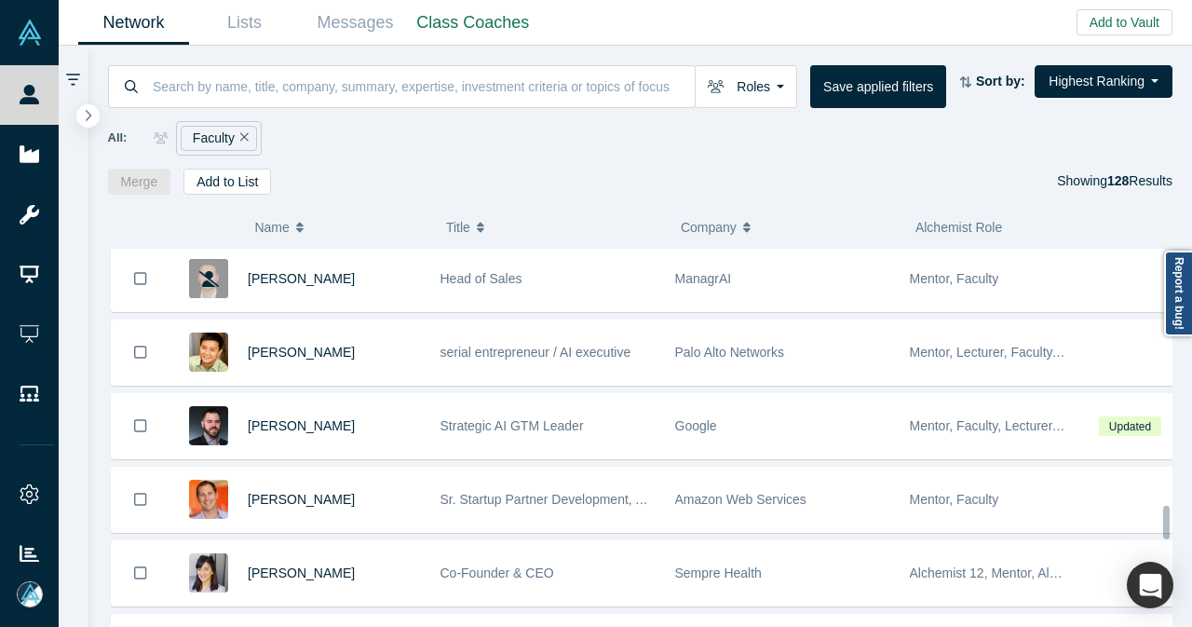
scroll to position [2970, 0]
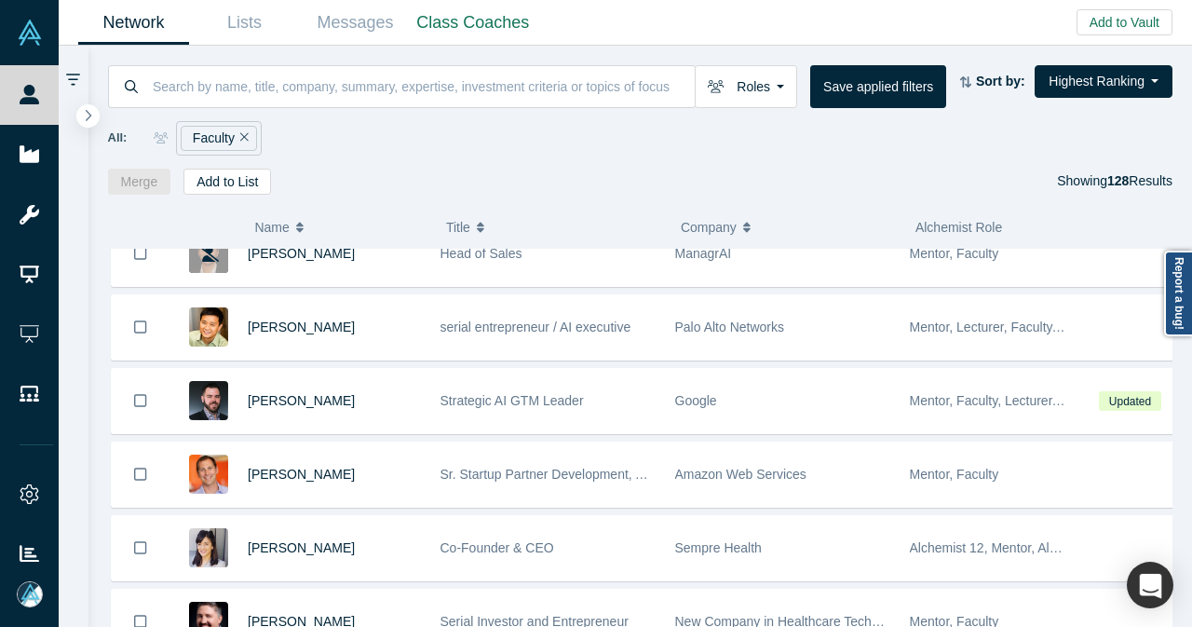
click at [240, 142] on icon "Remove Filter" at bounding box center [244, 136] width 8 height 13
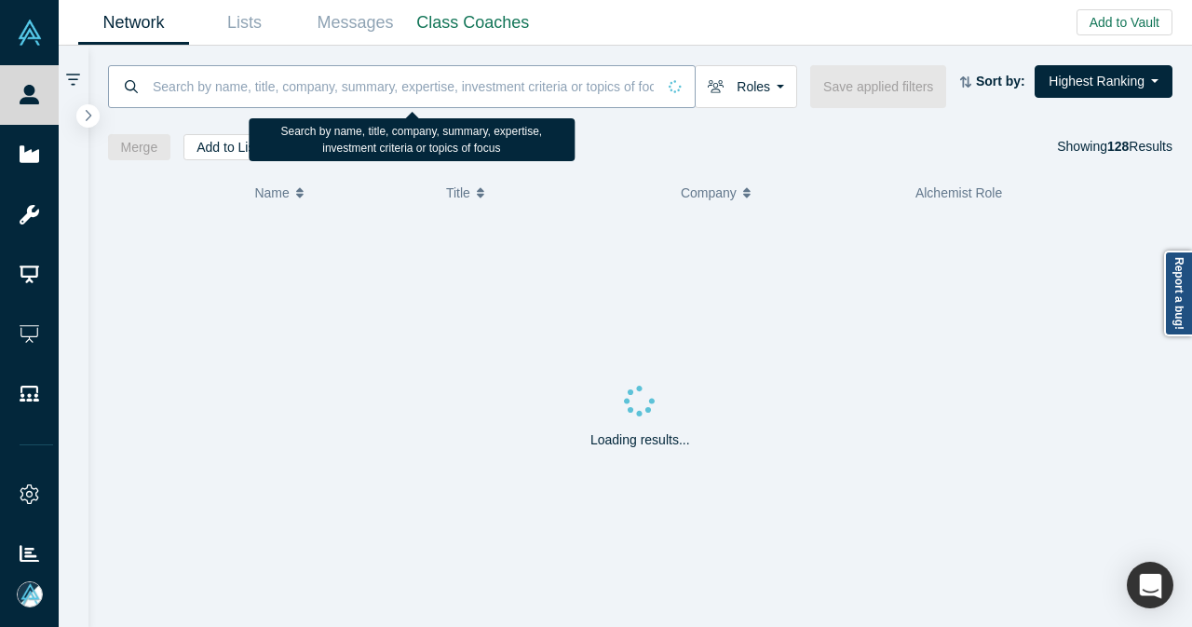
click at [344, 90] on input at bounding box center [403, 86] width 505 height 44
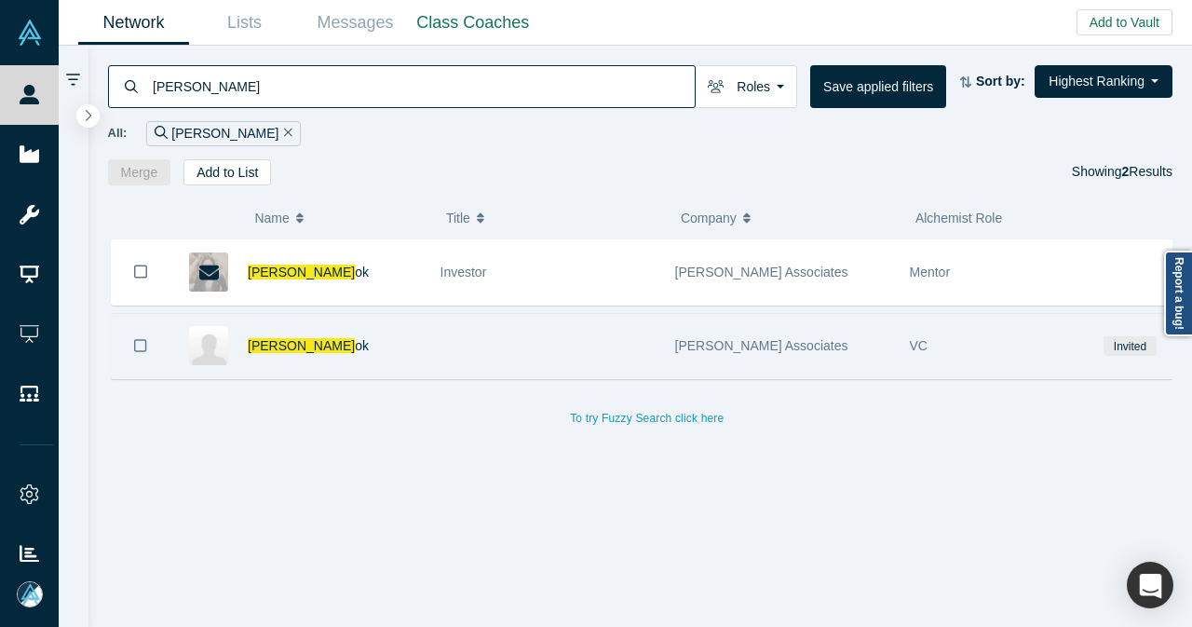
click at [427, 343] on div "Michelle Kw ok" at bounding box center [299, 346] width 261 height 64
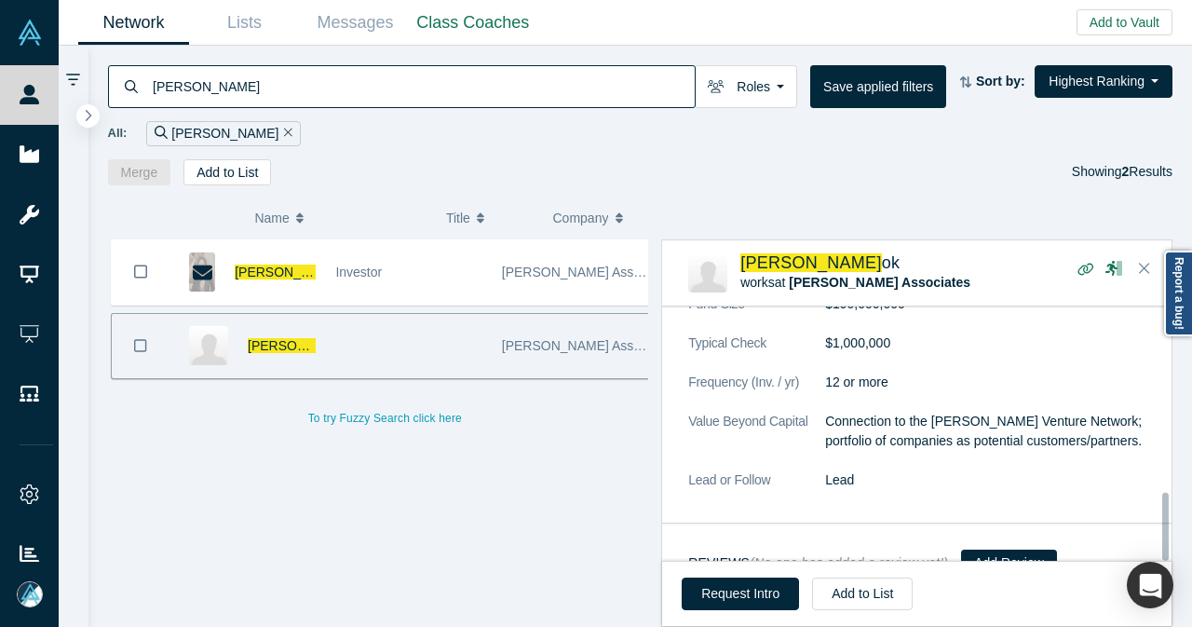
scroll to position [709, 0]
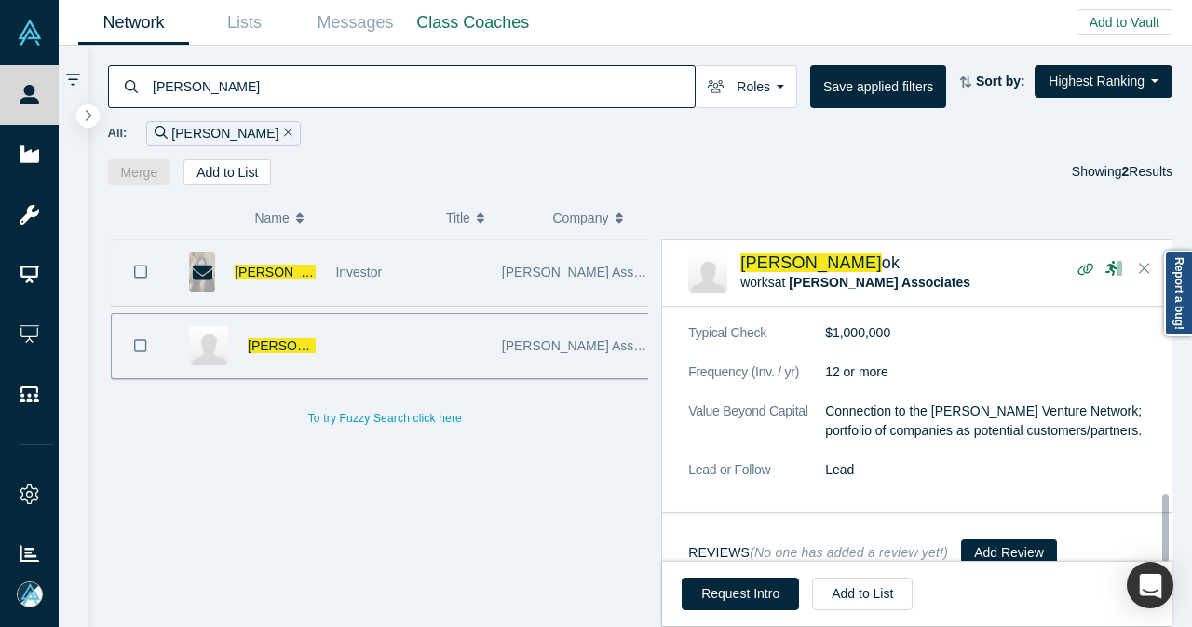
click at [435, 280] on div "Investor" at bounding box center [408, 272] width 146 height 64
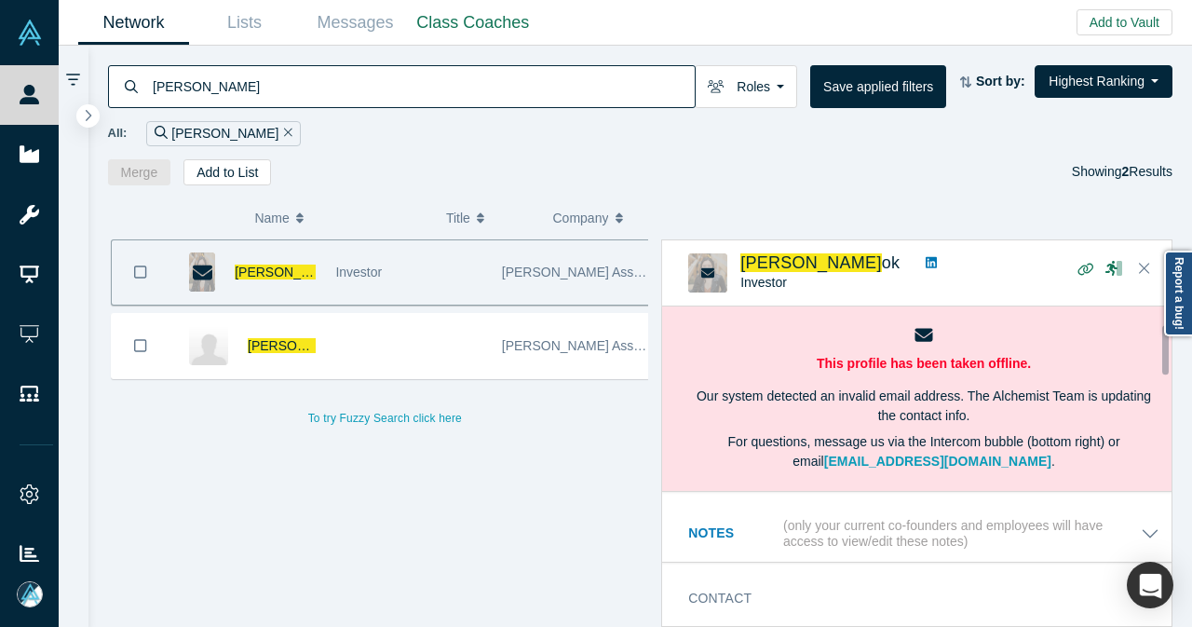
scroll to position [186, 0]
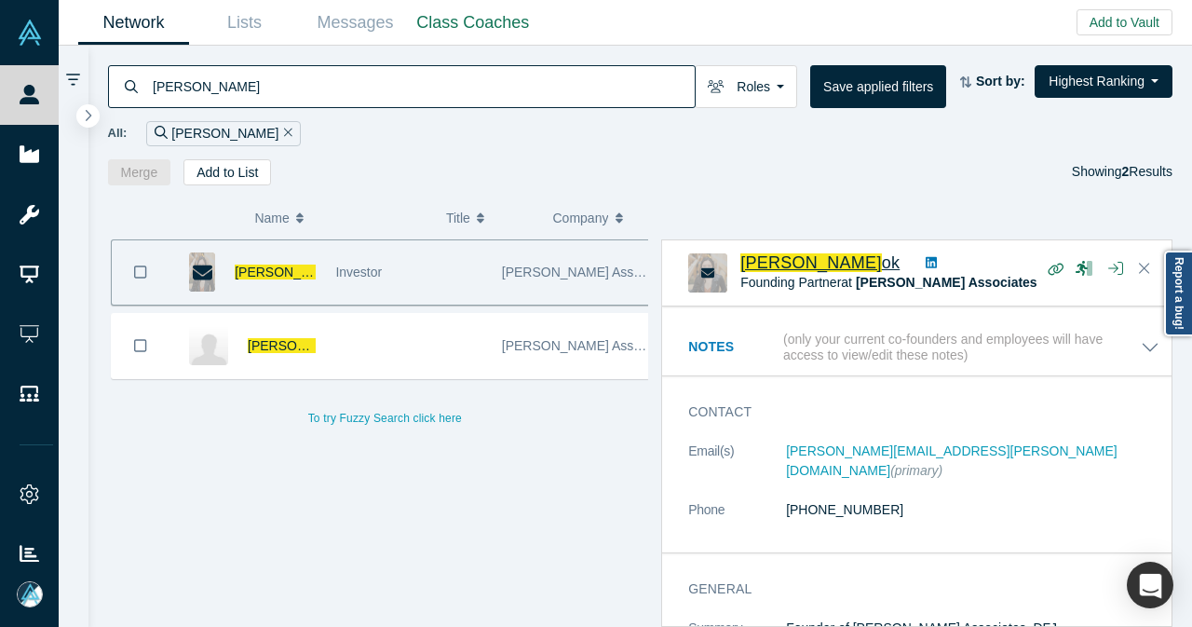
click at [800, 262] on span "Michelle Kw" at bounding box center [811, 262] width 142 height 19
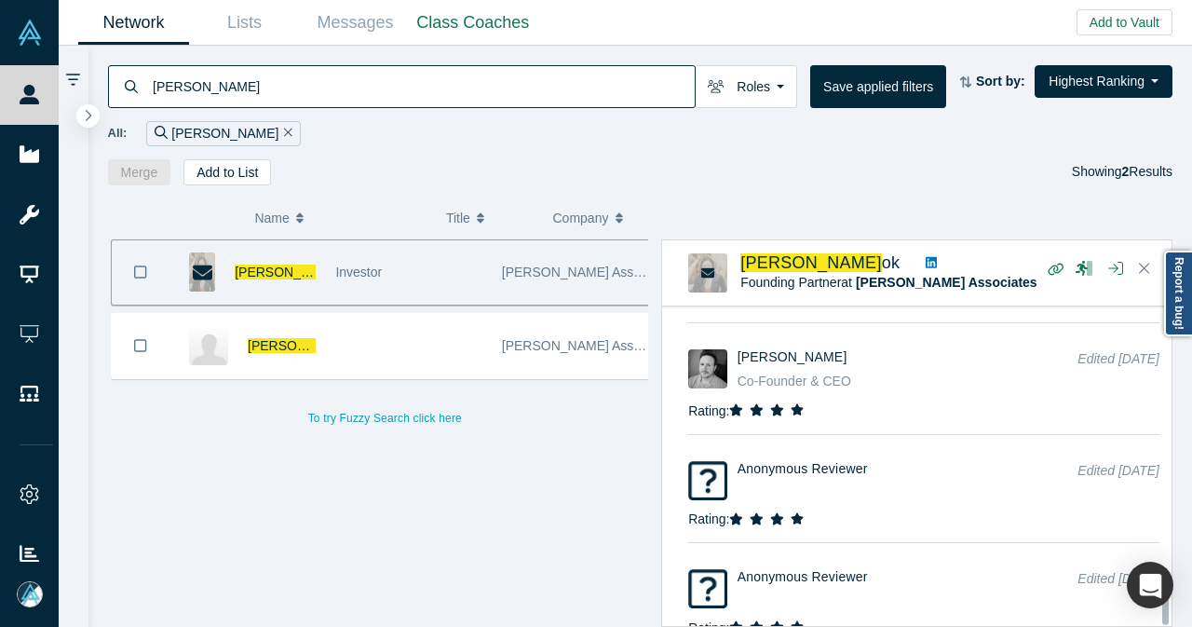
scroll to position [3171, 0]
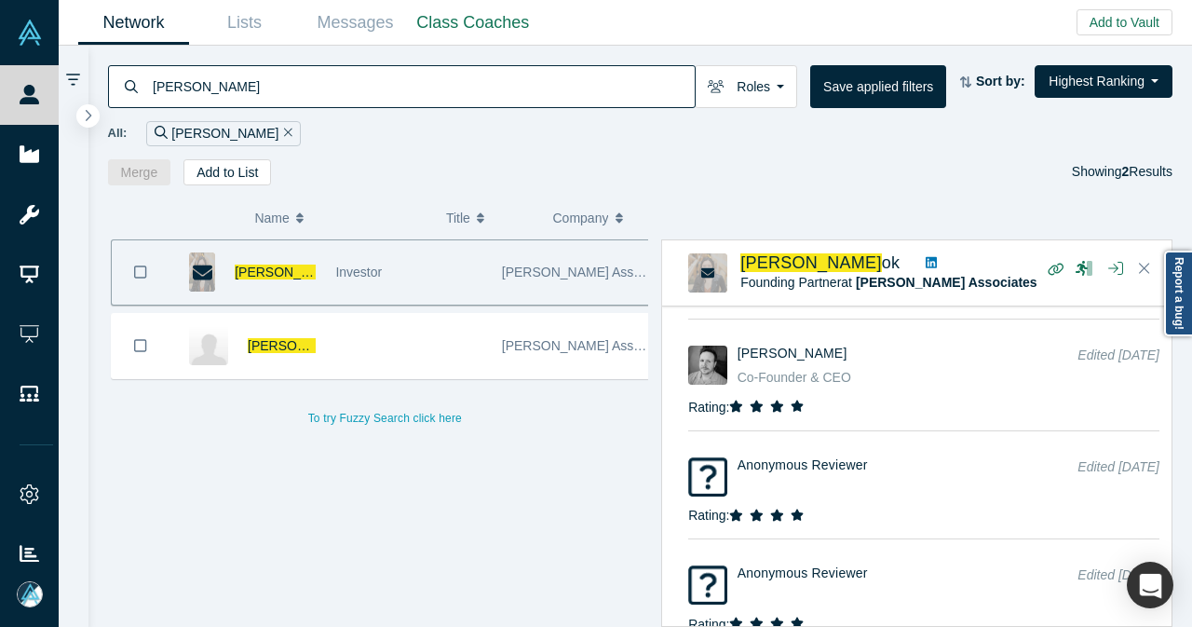
click at [238, 96] on input "michelle kw" at bounding box center [423, 86] width 544 height 44
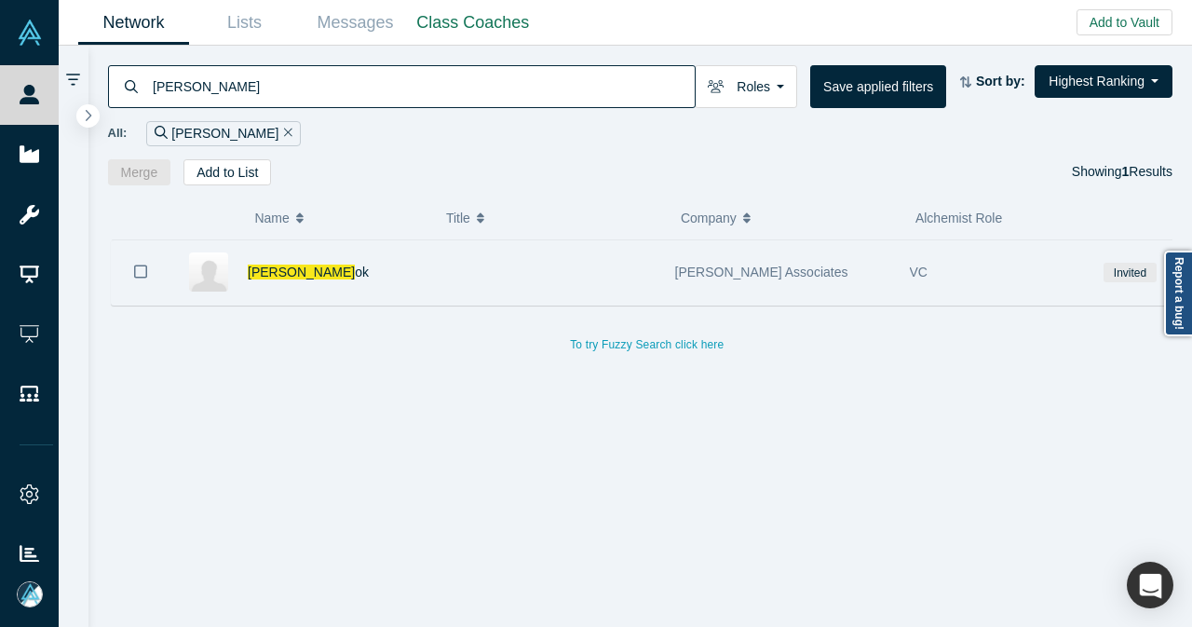
click at [398, 285] on div "Michelle Kw ok" at bounding box center [334, 272] width 173 height 64
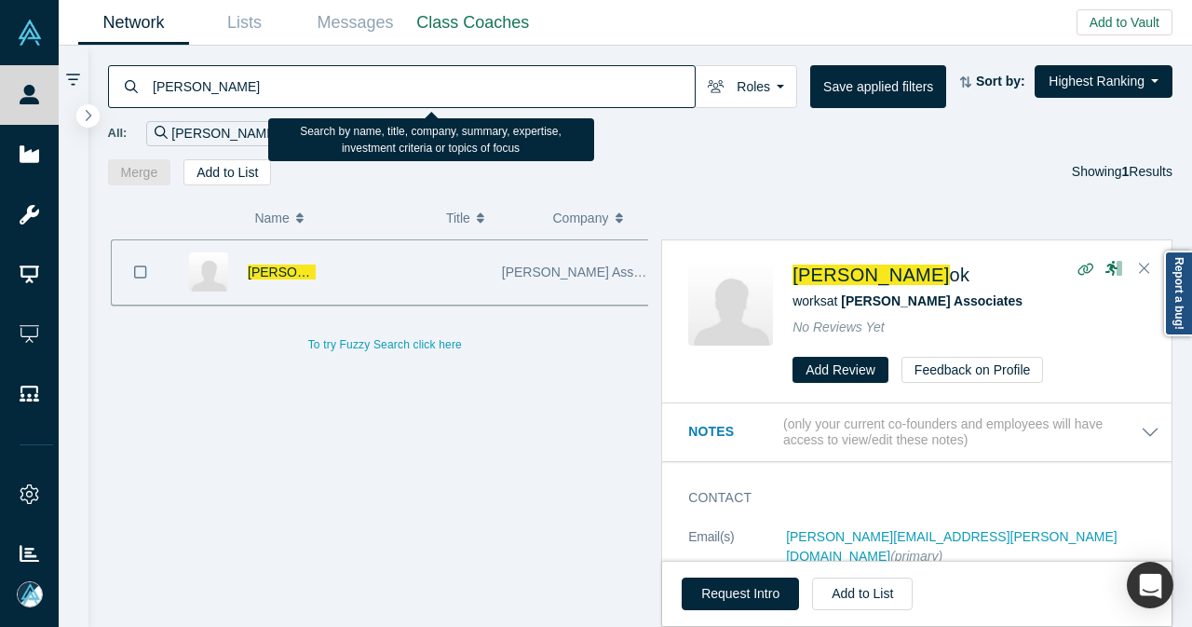
drag, startPoint x: 247, startPoint y: 79, endPoint x: 143, endPoint y: 98, distance: 105.0
click at [143, 98] on div "michelle kw" at bounding box center [402, 86] width 588 height 43
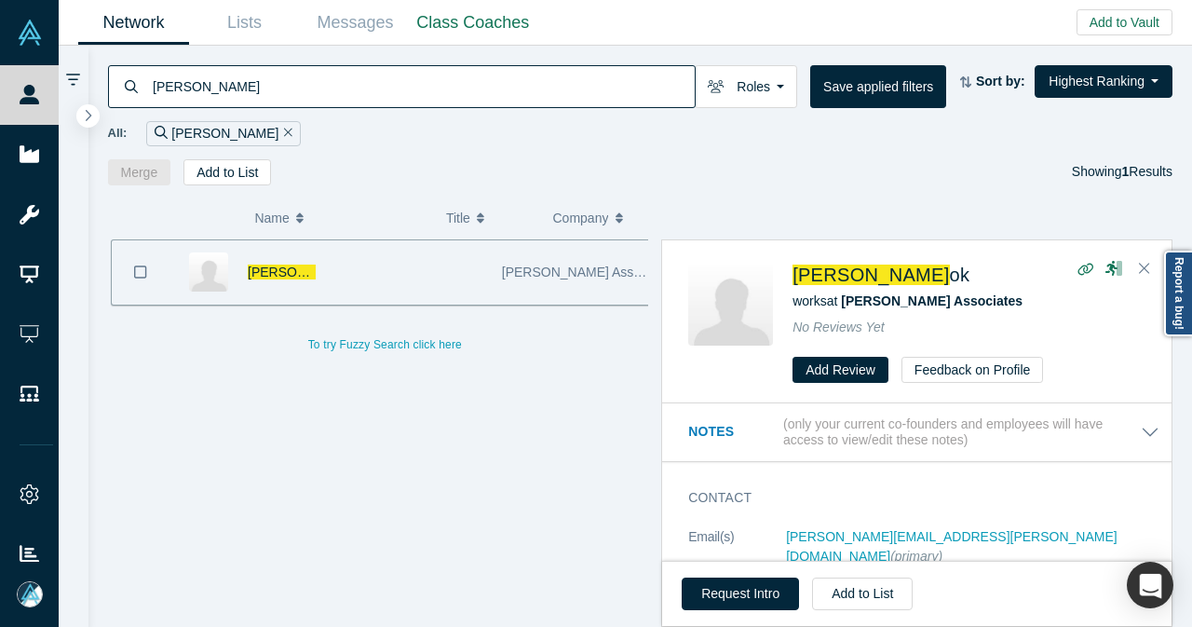
paste input "Qiming Venture Partners USA"
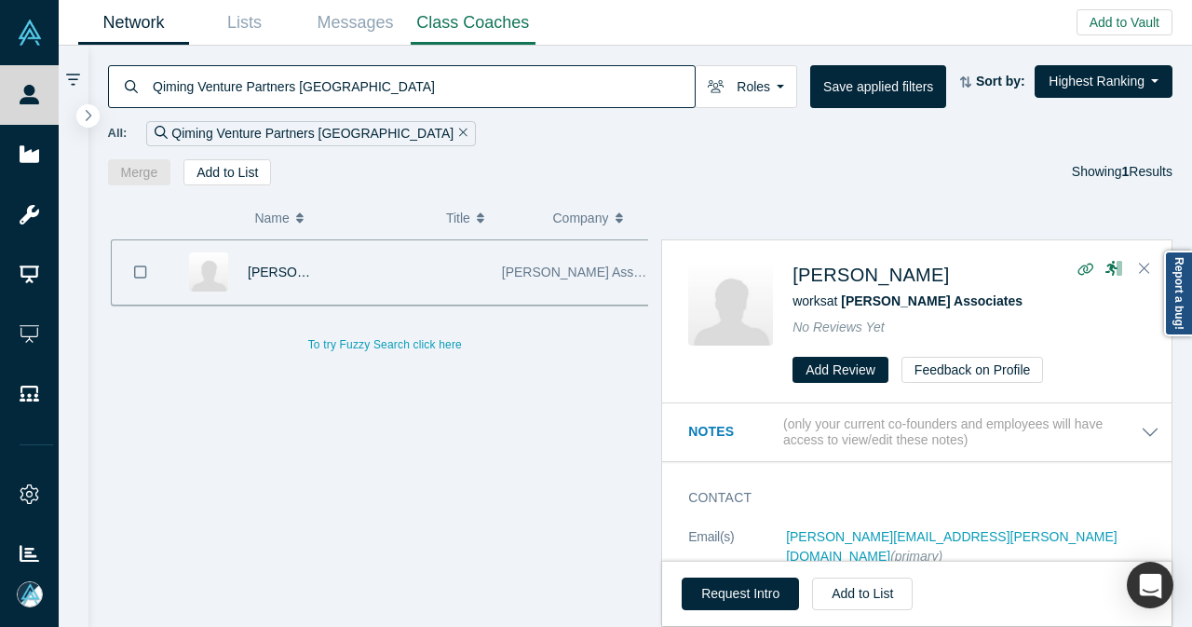
type input "Qiming Venture Partners USA"
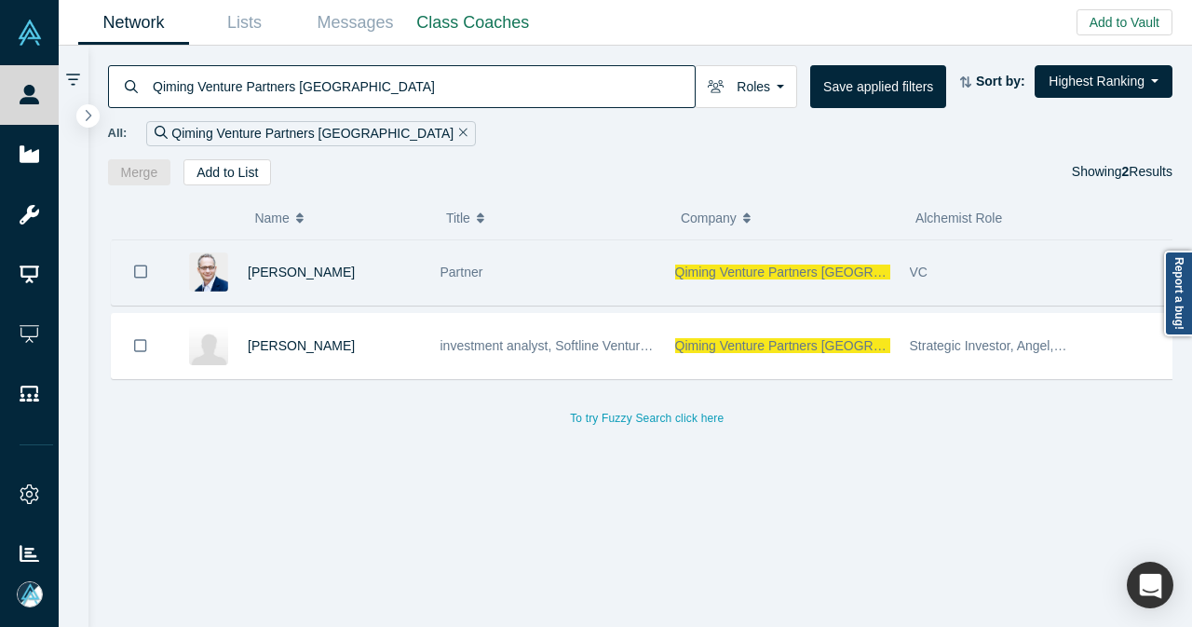
click at [575, 282] on div "Partner" at bounding box center [547, 272] width 215 height 64
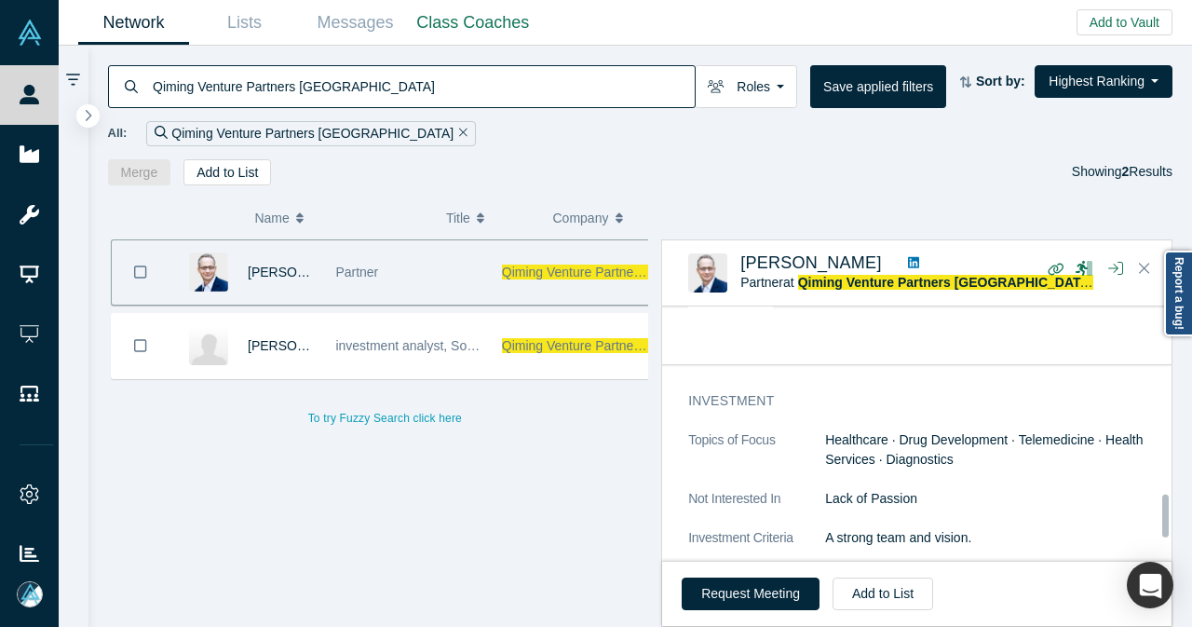
scroll to position [1263, 0]
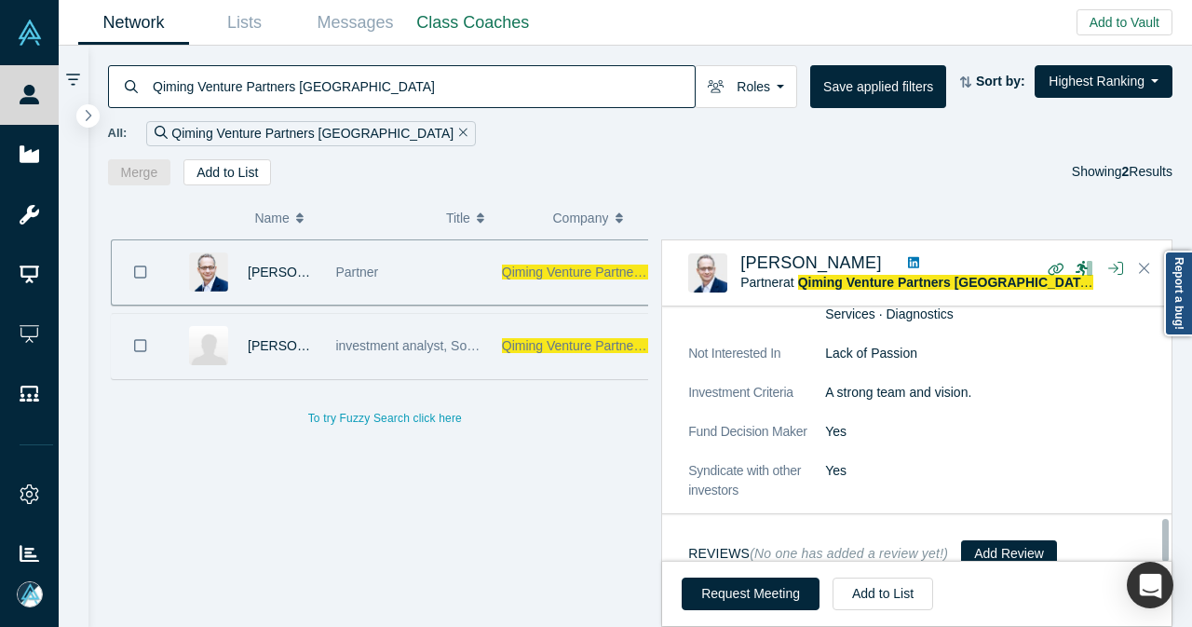
click at [415, 340] on span "investment analyst, Softline Venture Partners" at bounding box center [465, 345] width 260 height 15
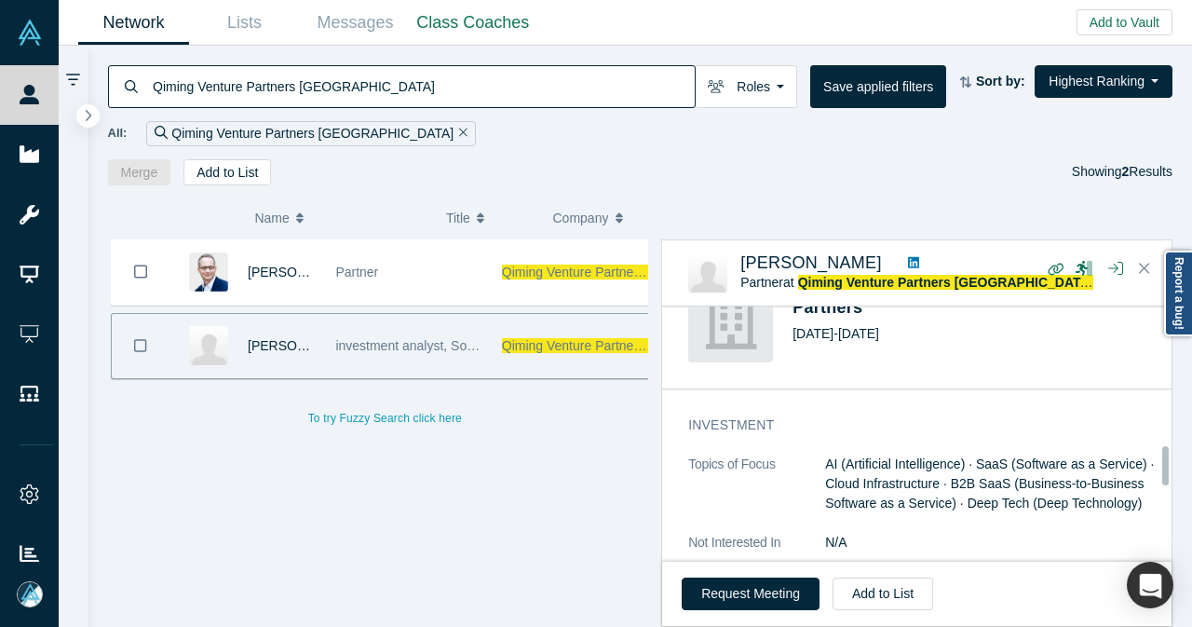
scroll to position [931, 0]
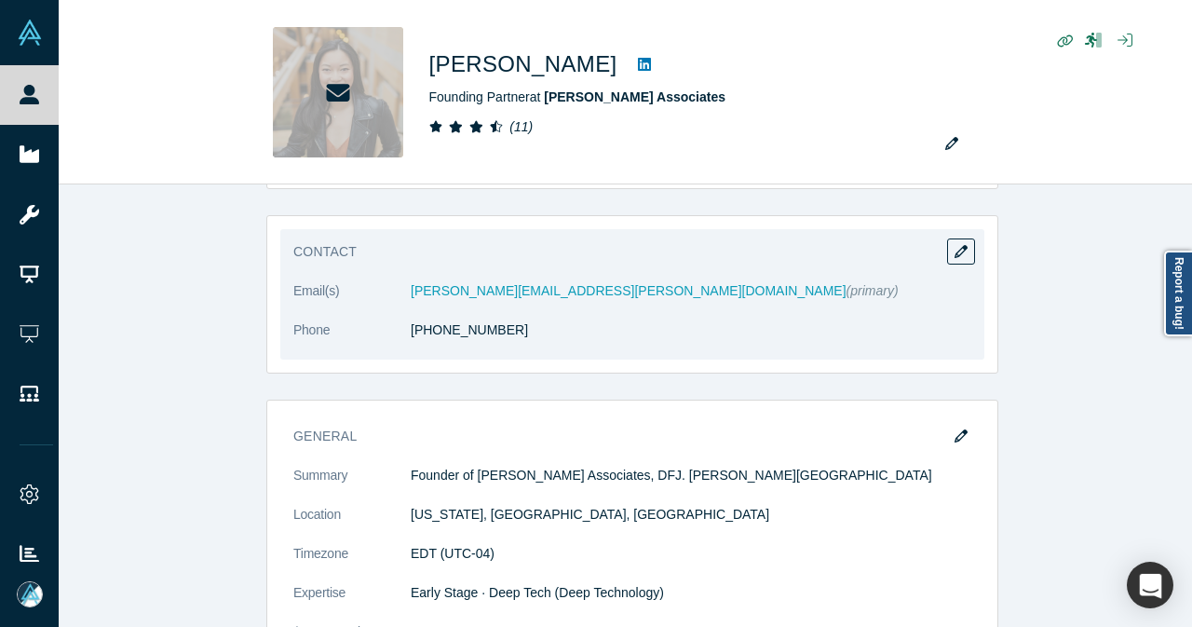
scroll to position [931, 0]
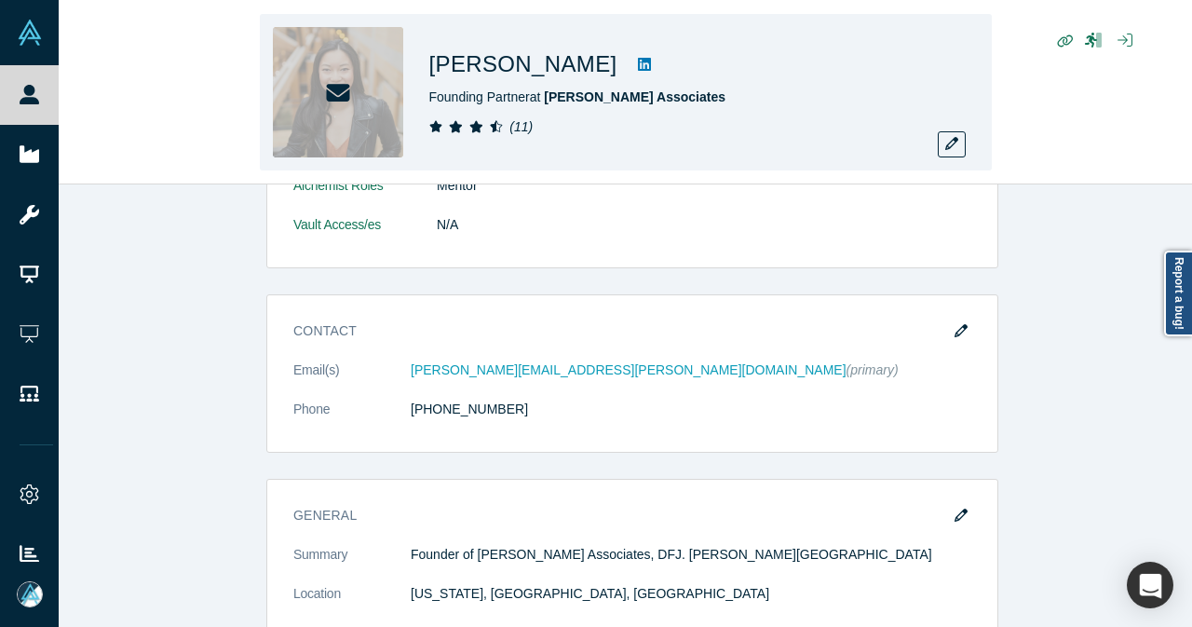
click at [638, 61] on icon at bounding box center [644, 64] width 13 height 13
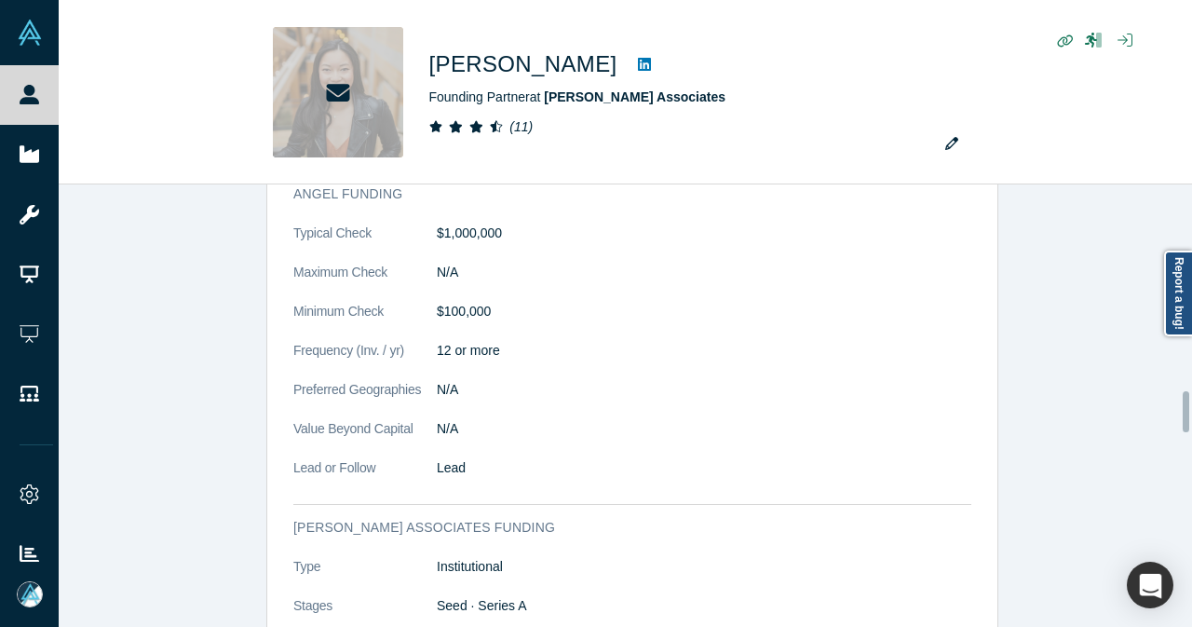
scroll to position [2607, 0]
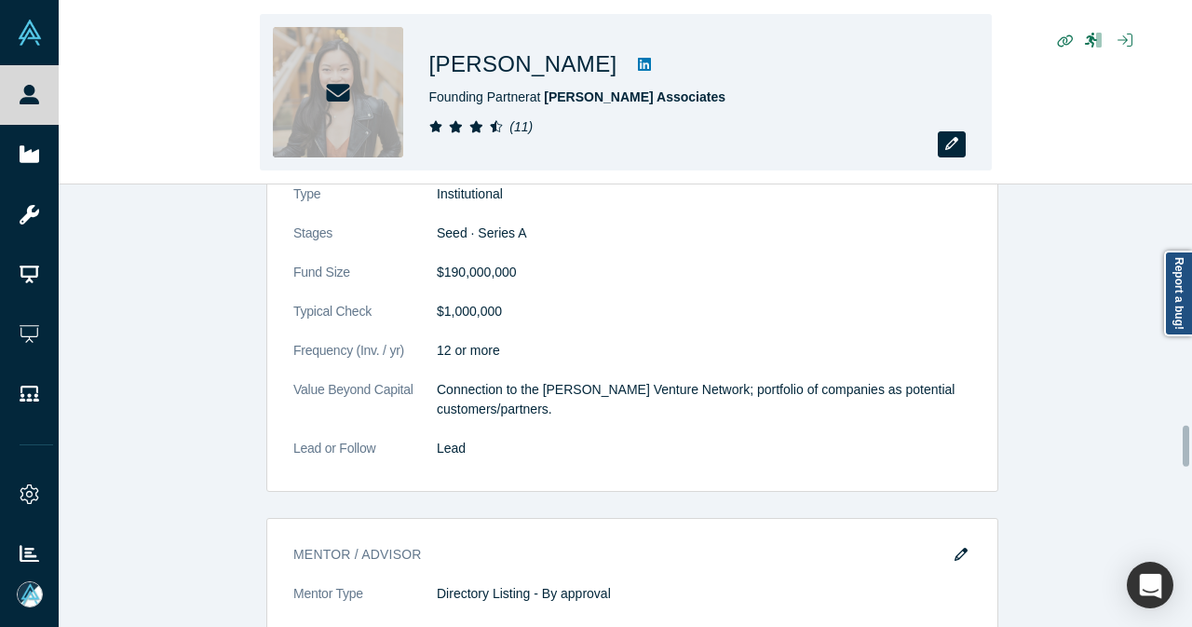
click at [957, 148] on icon "button" at bounding box center [951, 143] width 13 height 13
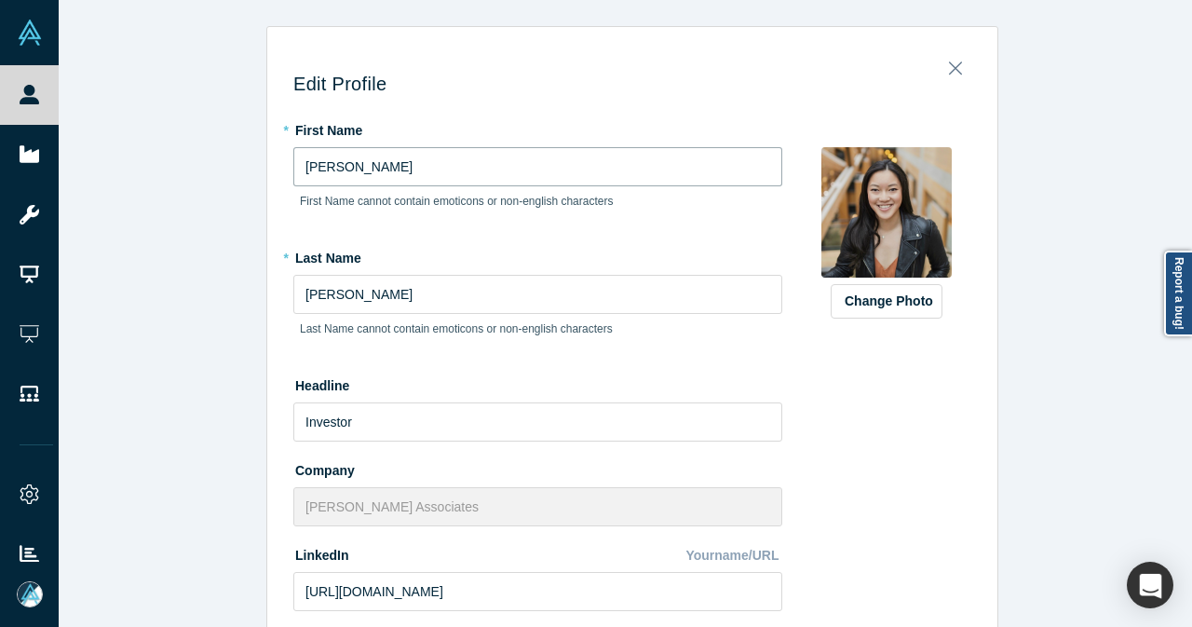
drag, startPoint x: 375, startPoint y: 170, endPoint x: 263, endPoint y: 180, distance: 113.0
type input "Tim"
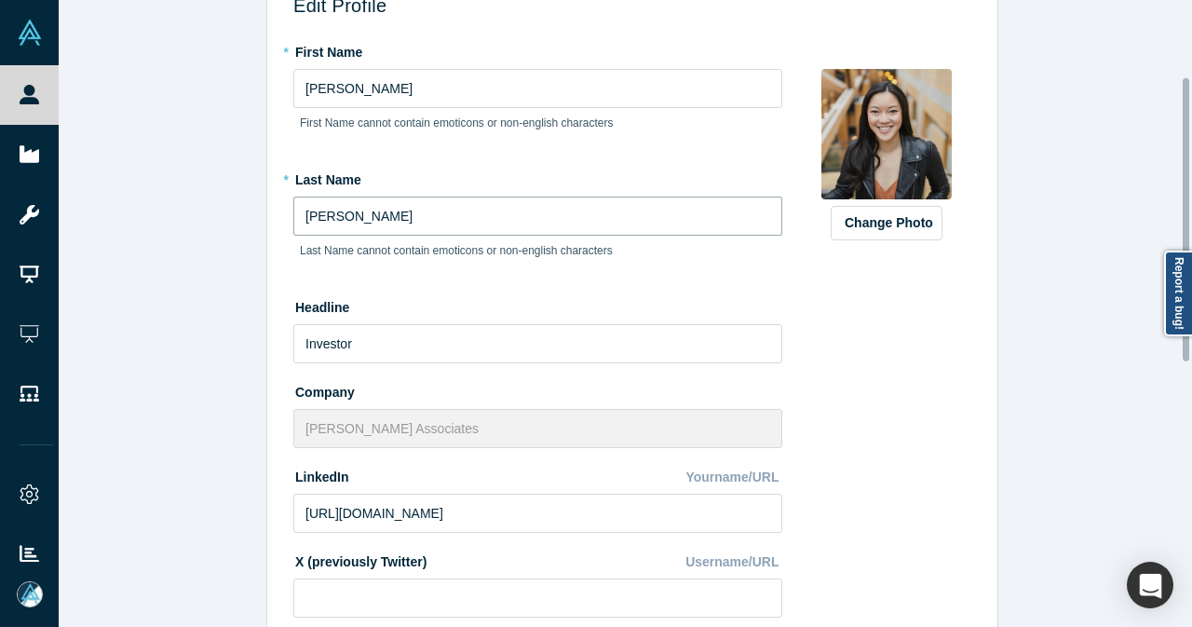
scroll to position [186, 0]
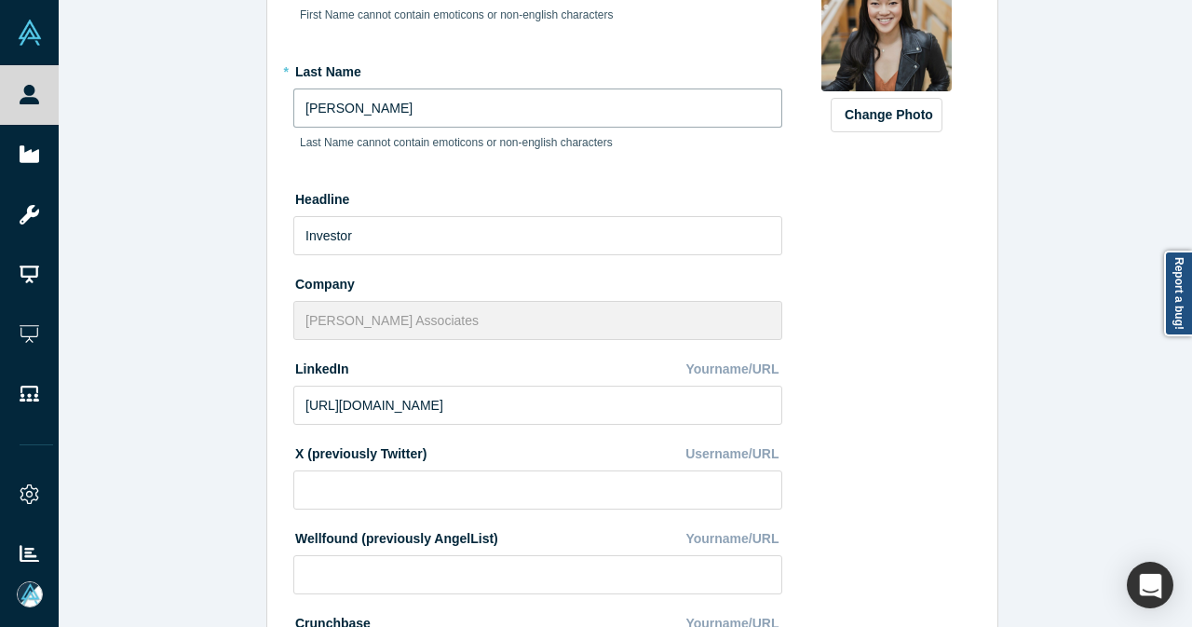
type input "Draper"
drag, startPoint x: 537, startPoint y: 405, endPoint x: 250, endPoint y: 407, distance: 287.7
click at [252, 407] on div "Edit Profile * First Name Tim First Name cannot contain emoticons or non-englis…" at bounding box center [632, 320] width 1147 height 641
paste input "www.linkedin.com/in/timothydraper/"
type input "https://www.linkedin.com/in/timothydraper/"
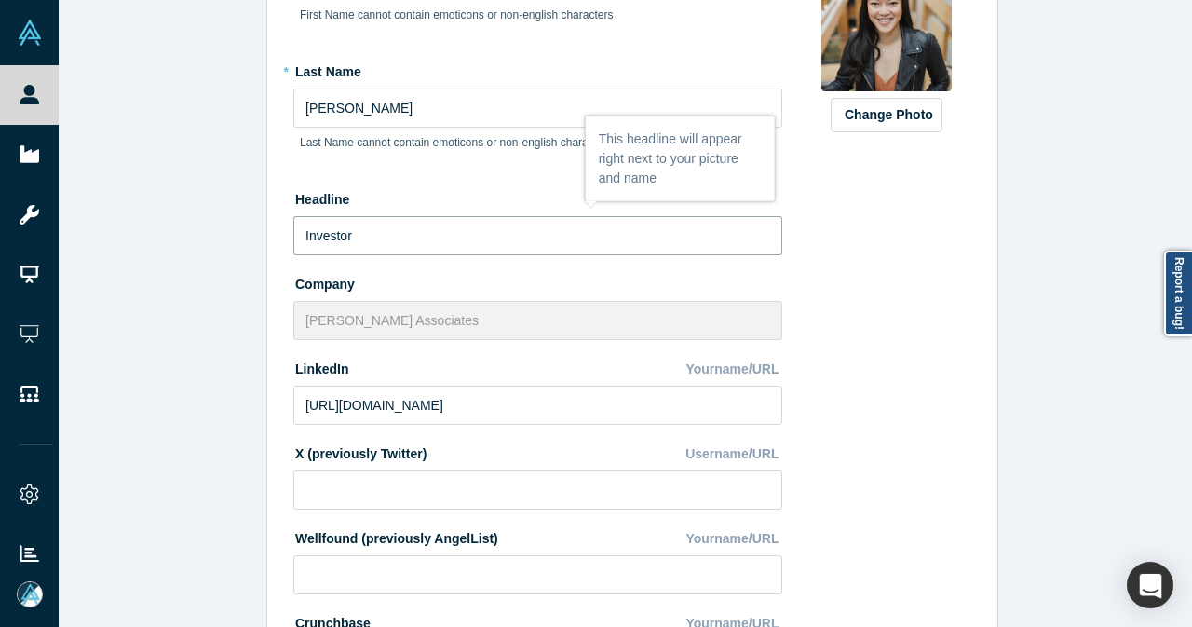
drag, startPoint x: 371, startPoint y: 238, endPoint x: 263, endPoint y: 247, distance: 108.3
click at [267, 248] on div "Edit Profile * First Name Tim First Name cannot contain emoticons or non-englis…" at bounding box center [632, 511] width 730 height 1314
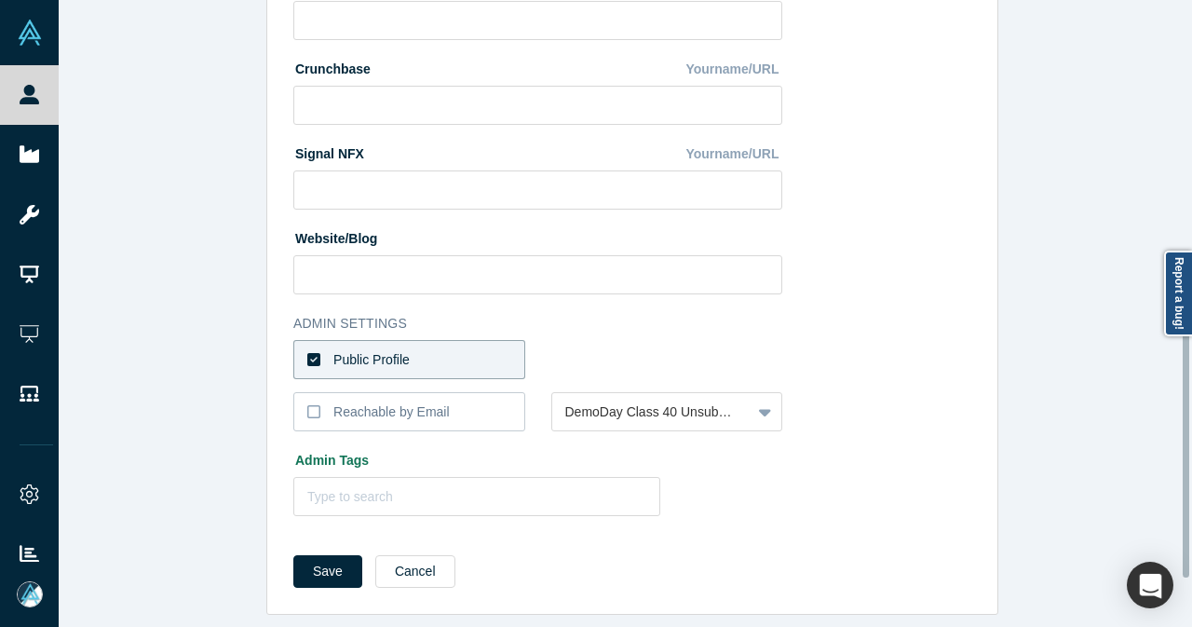
scroll to position [752, 0]
type input "Founding Partner"
click at [307, 404] on icon at bounding box center [313, 411] width 13 height 15
click at [0, 0] on input "Reachable by Email" at bounding box center [0, 0] width 0 height 0
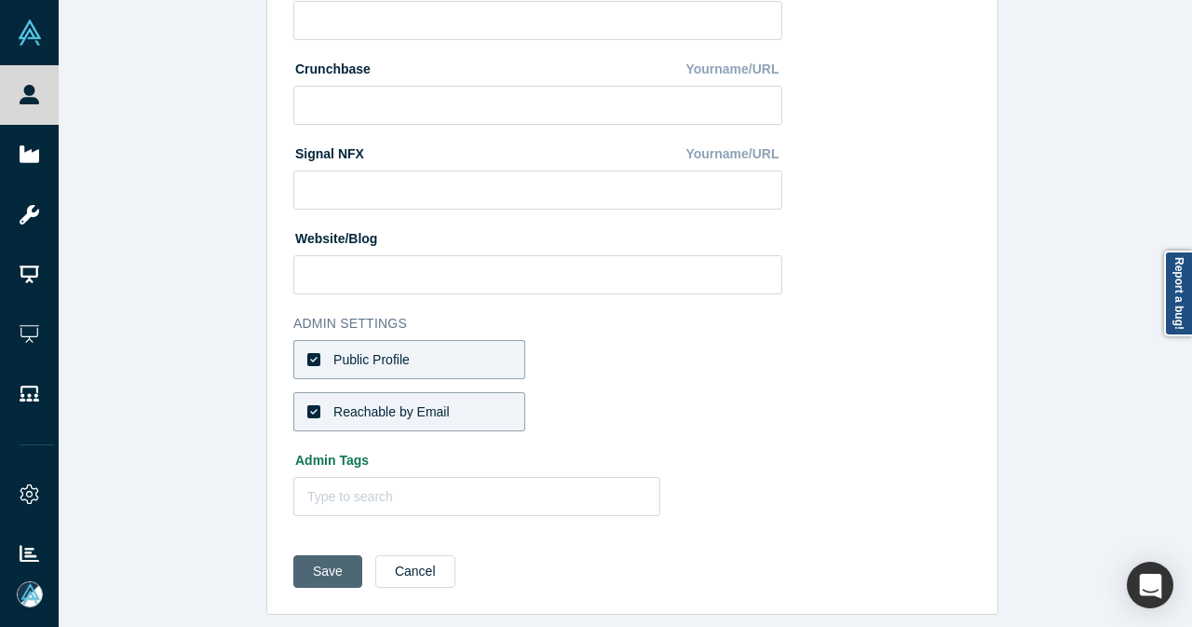
click at [326, 558] on button "Save" at bounding box center [327, 571] width 69 height 33
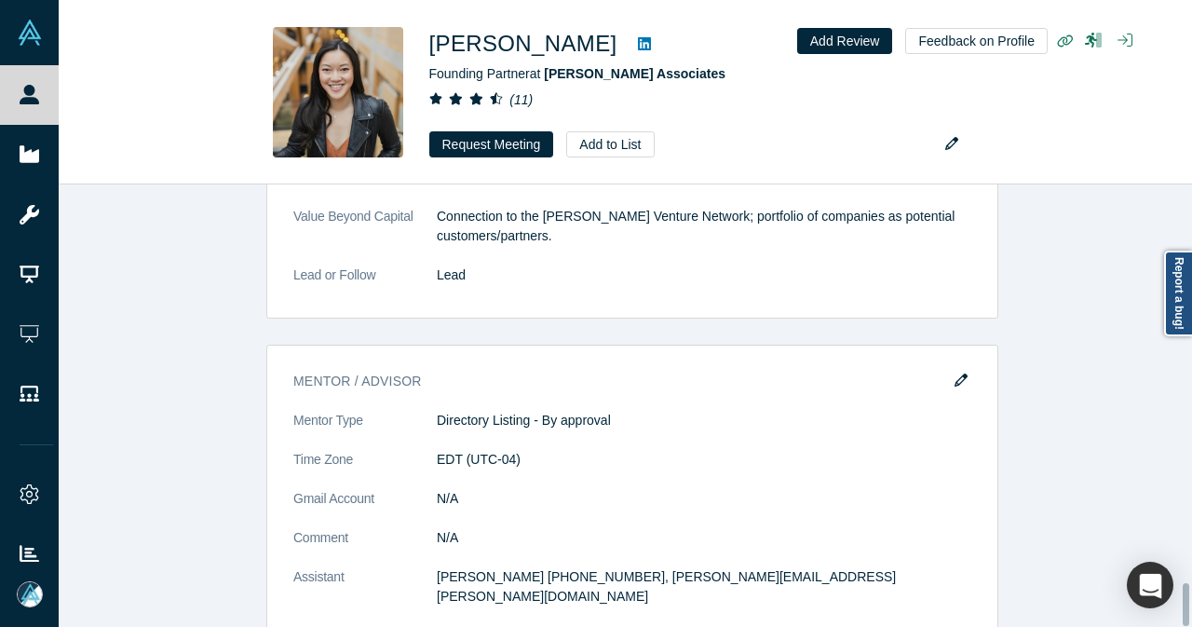
scroll to position [0, 0]
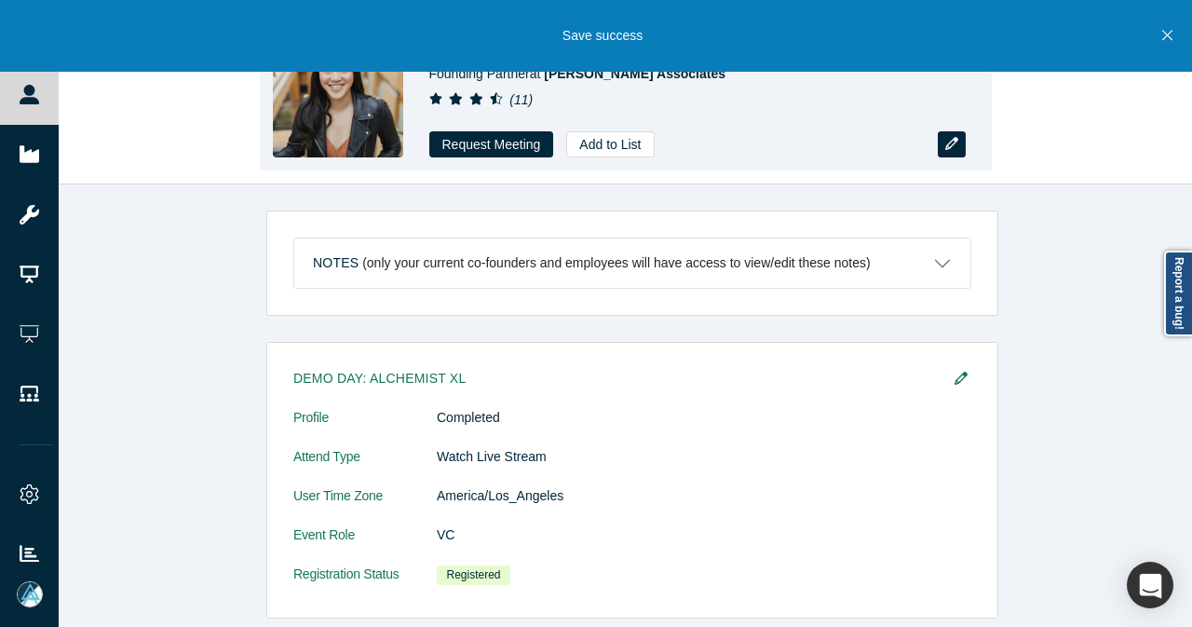
click at [958, 133] on button "button" at bounding box center [952, 144] width 28 height 26
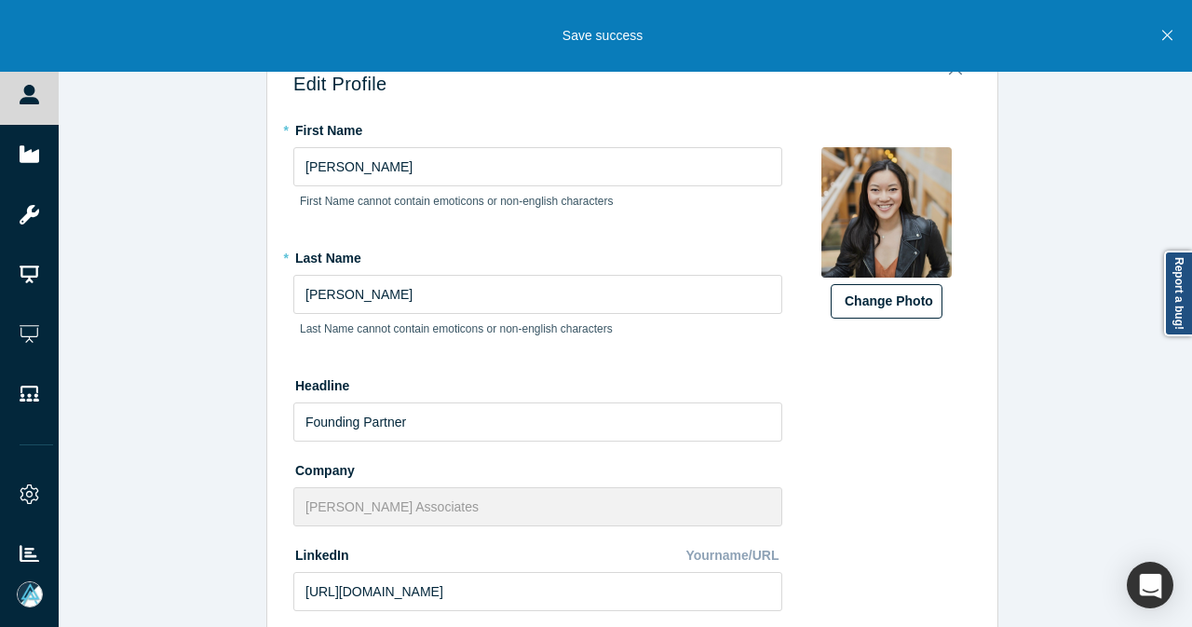
click at [874, 304] on button "Change Photo" at bounding box center [887, 301] width 112 height 34
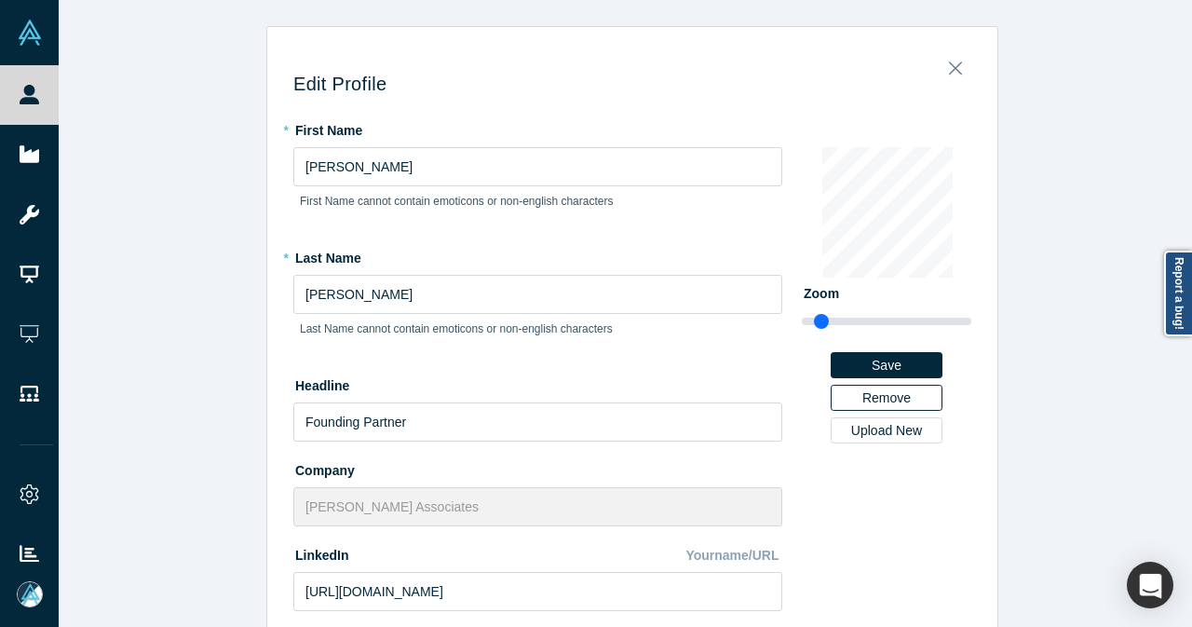
click at [871, 393] on button "Remove" at bounding box center [887, 398] width 112 height 26
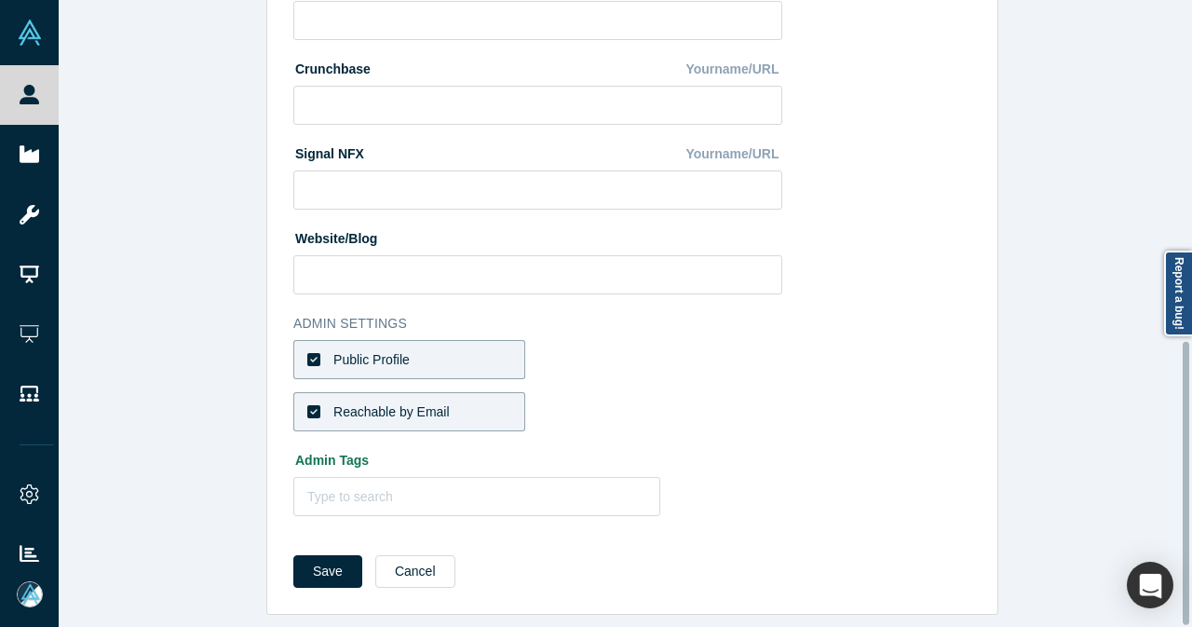
scroll to position [752, 0]
click at [331, 569] on button "Save" at bounding box center [327, 571] width 69 height 33
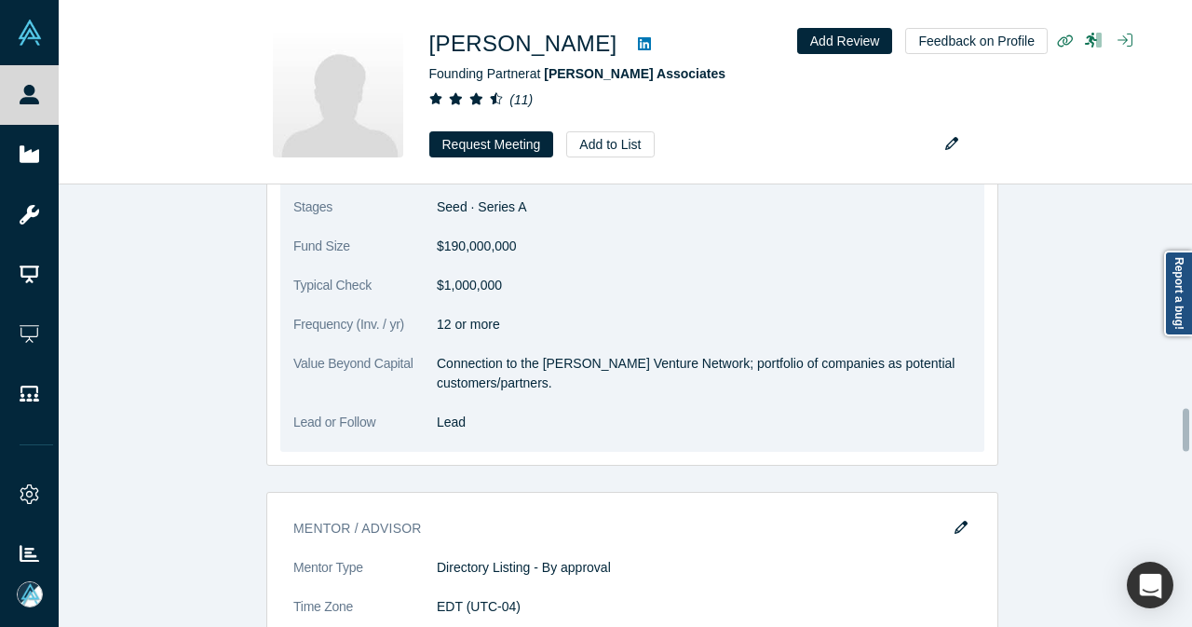
scroll to position [2328, 0]
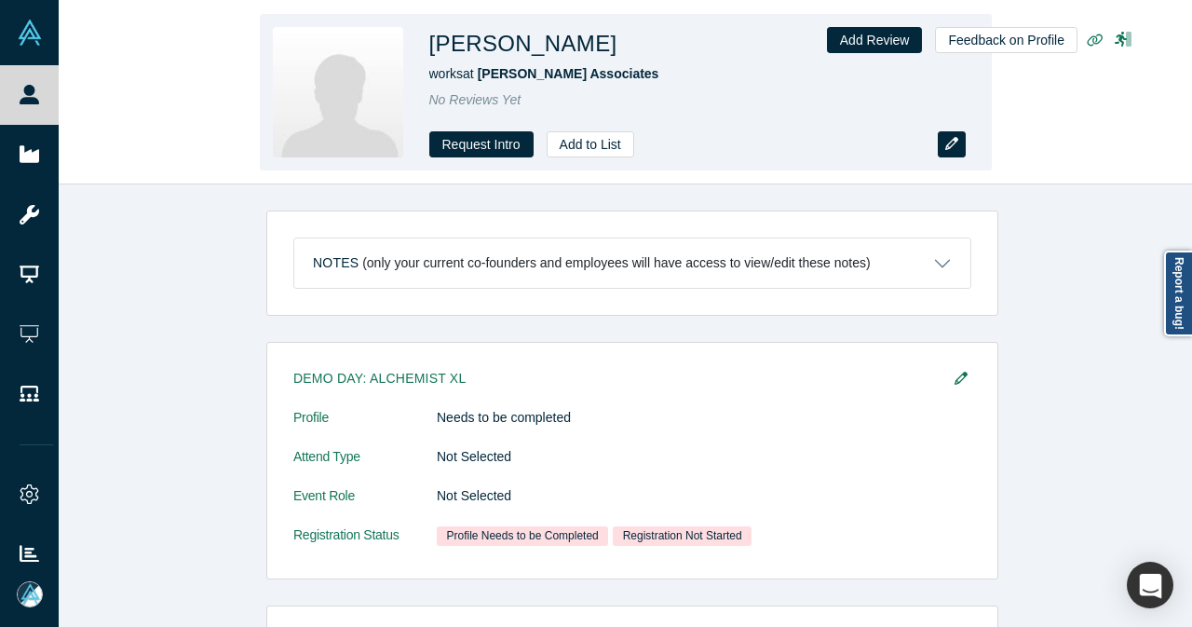
click at [963, 153] on button "button" at bounding box center [952, 144] width 28 height 26
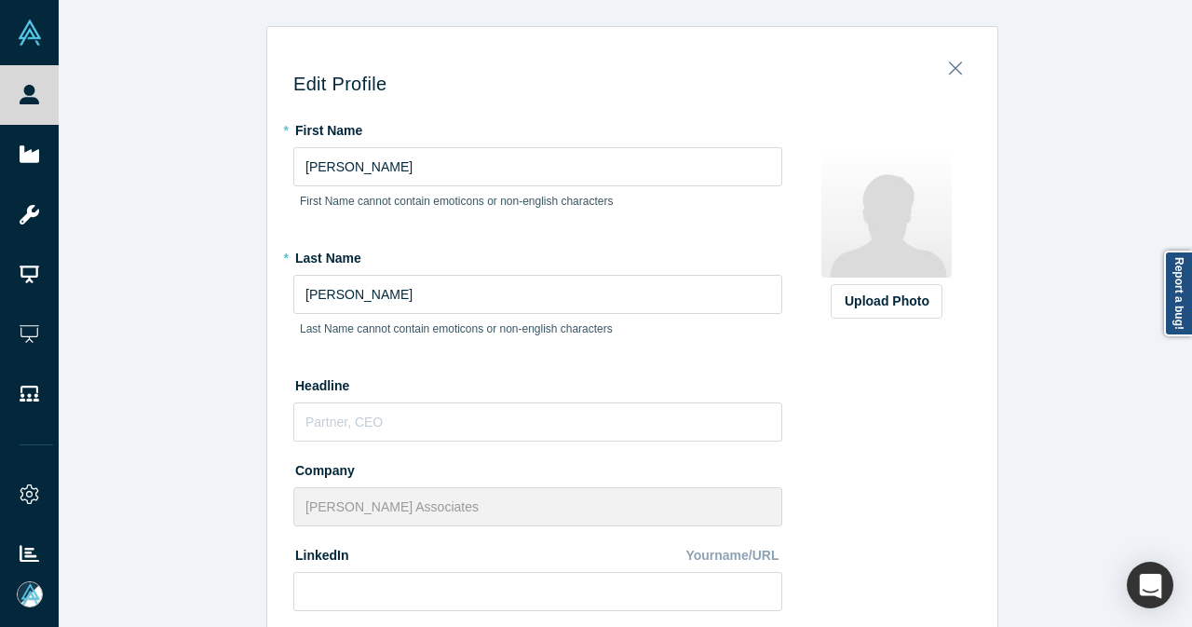
scroll to position [186, 0]
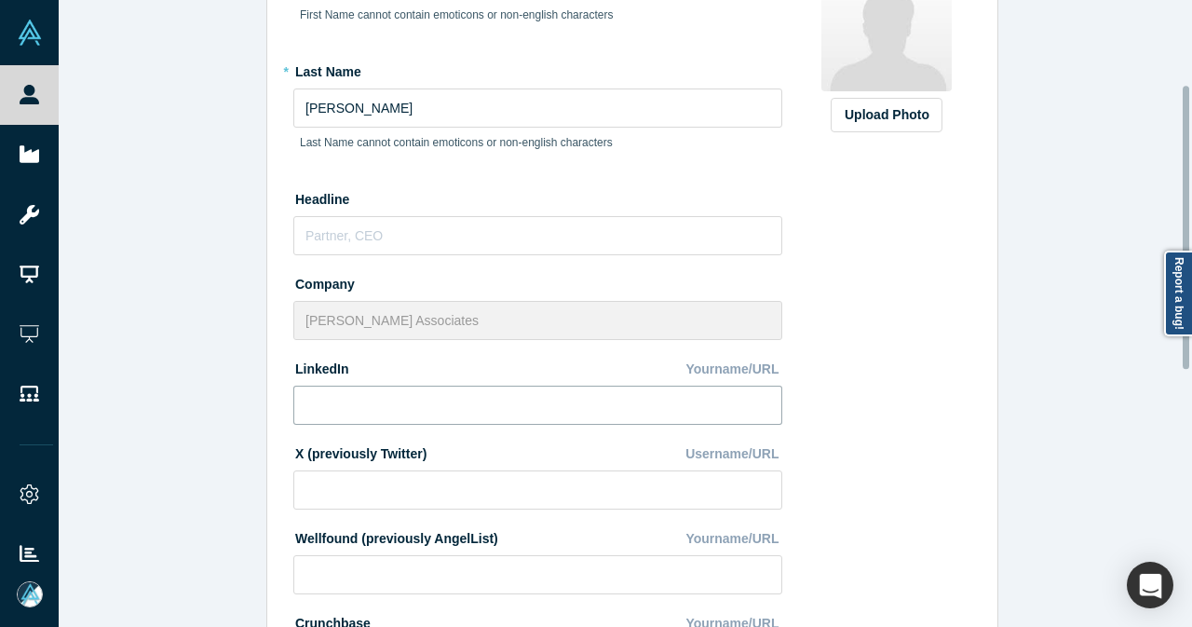
click at [389, 396] on input at bounding box center [537, 404] width 489 height 39
paste input "[URL][DOMAIN_NAME]"
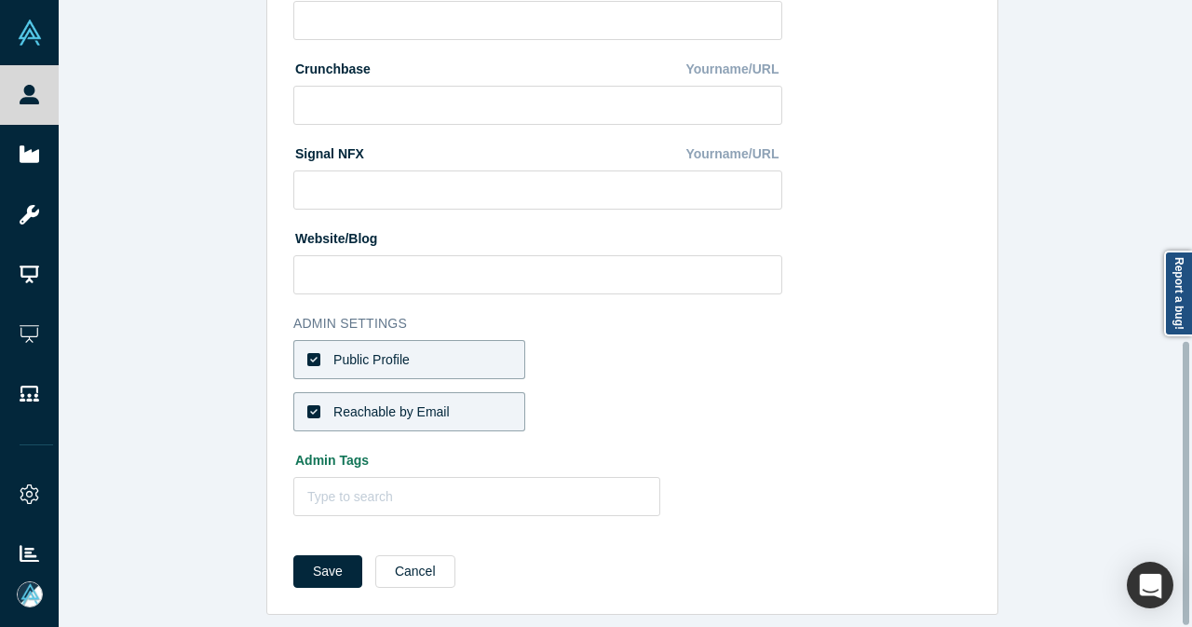
scroll to position [752, 0]
type input "[URL][DOMAIN_NAME]"
click at [318, 565] on button "Save" at bounding box center [327, 571] width 69 height 33
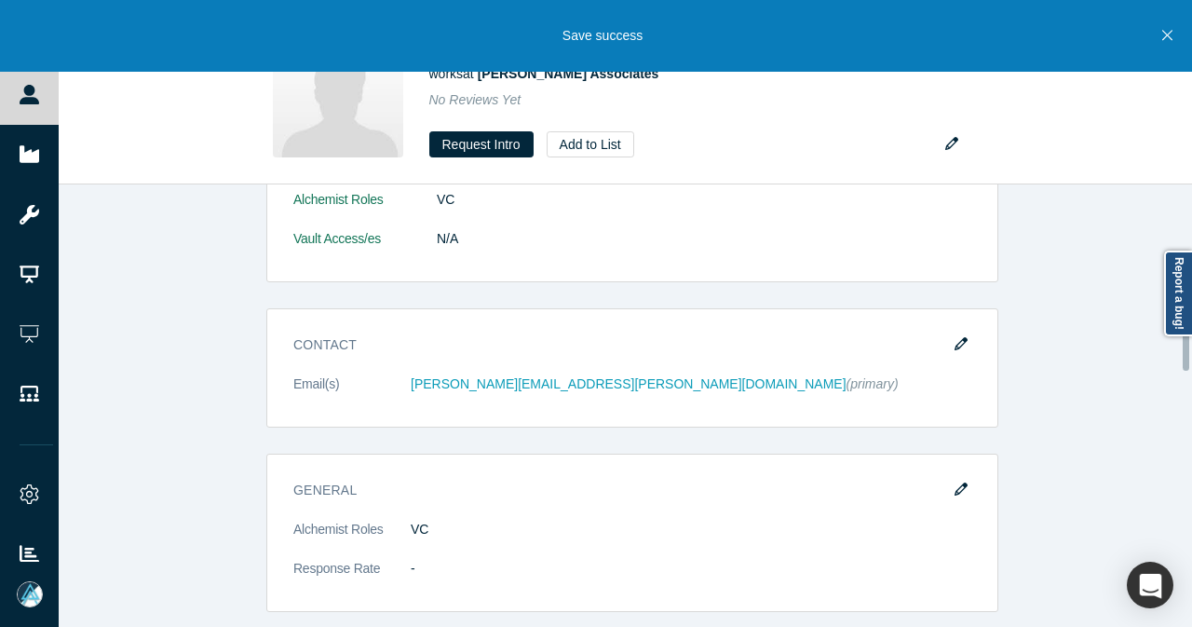
scroll to position [652, 0]
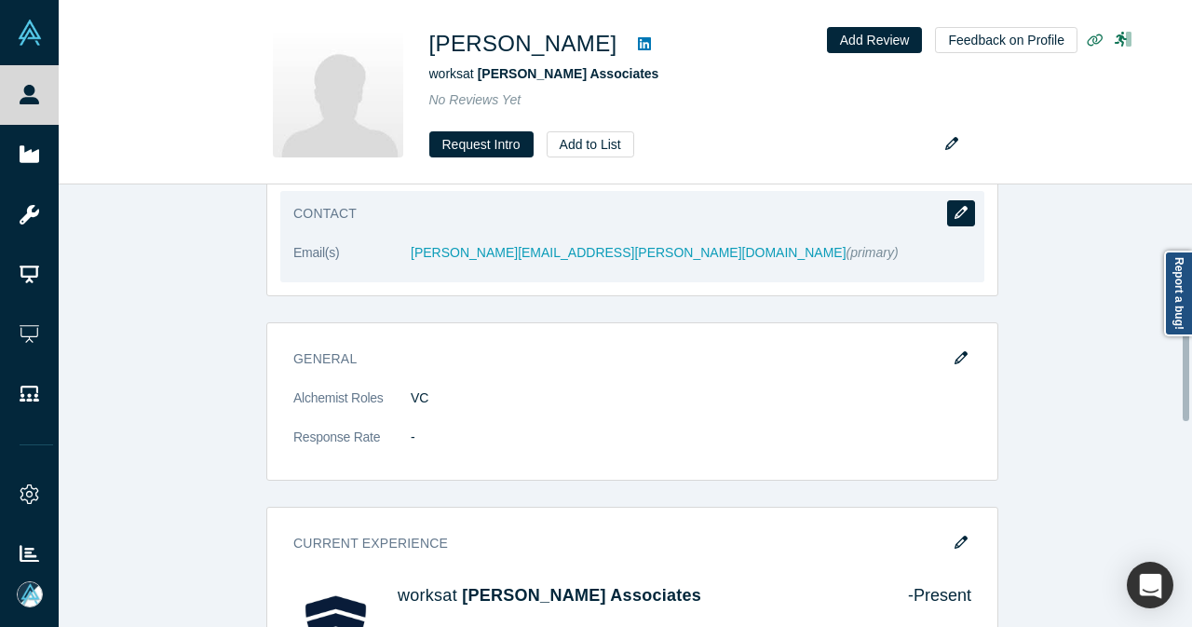
click at [965, 205] on button "button" at bounding box center [961, 213] width 28 height 26
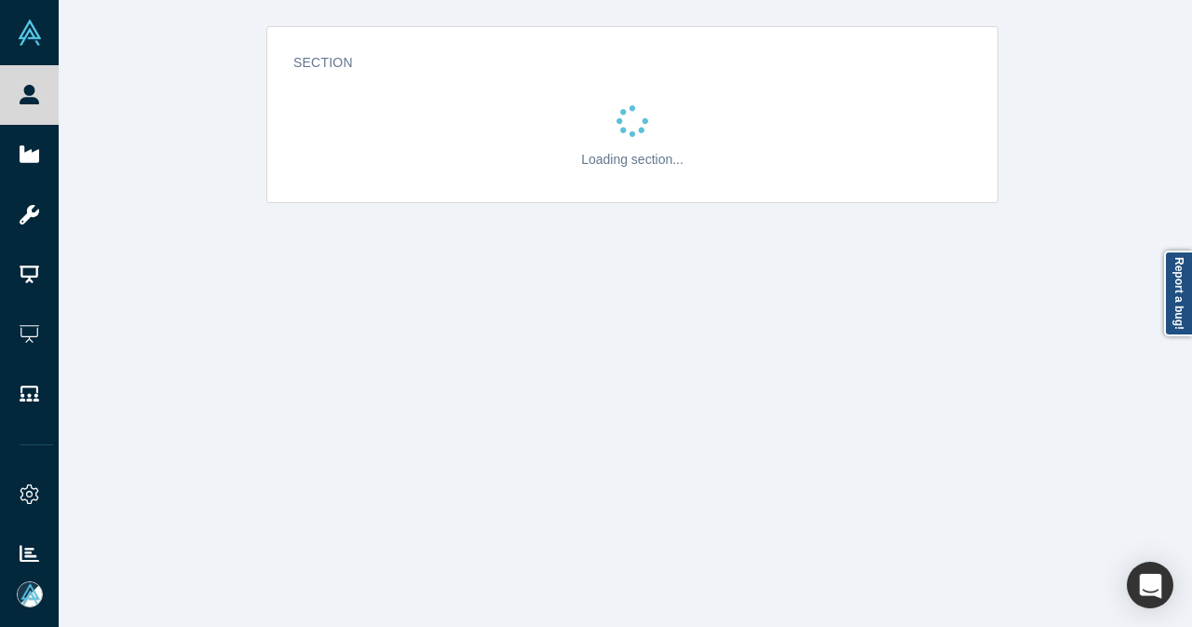
scroll to position [0, 0]
select select "US"
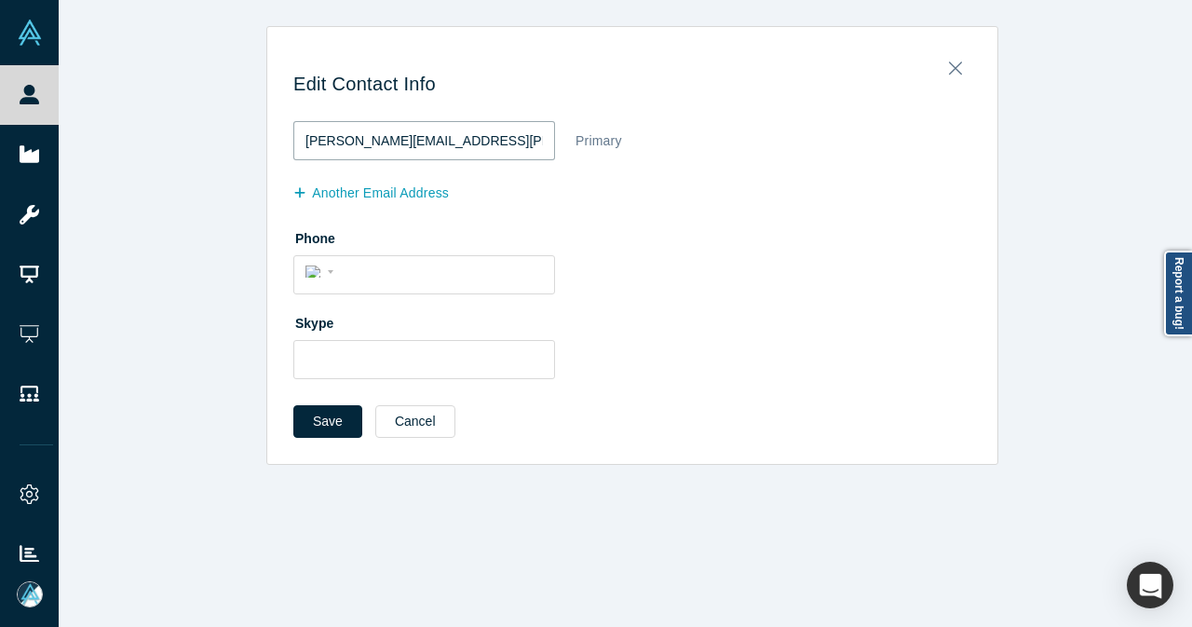
drag, startPoint x: 475, startPoint y: 136, endPoint x: 294, endPoint y: 144, distance: 180.8
click at [294, 144] on input "[PERSON_NAME][EMAIL_ADDRESS][PERSON_NAME][DOMAIN_NAME]" at bounding box center [424, 140] width 262 height 39
click at [328, 424] on button "Save" at bounding box center [327, 421] width 69 height 33
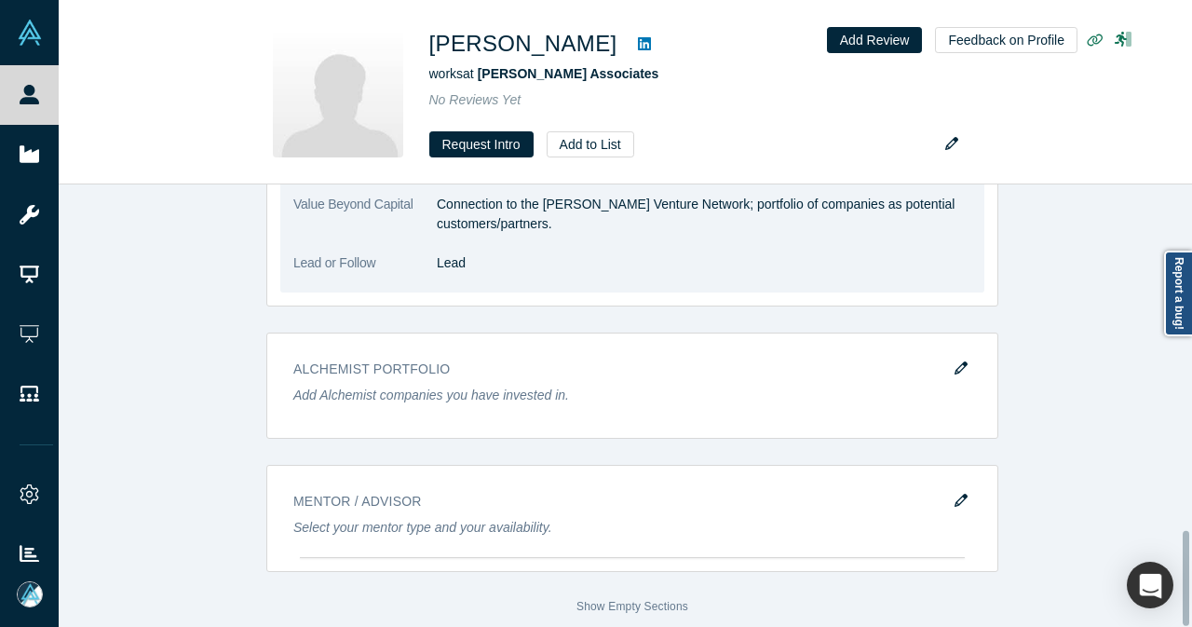
scroll to position [1608, 0]
